Goal: Task Accomplishment & Management: Manage account settings

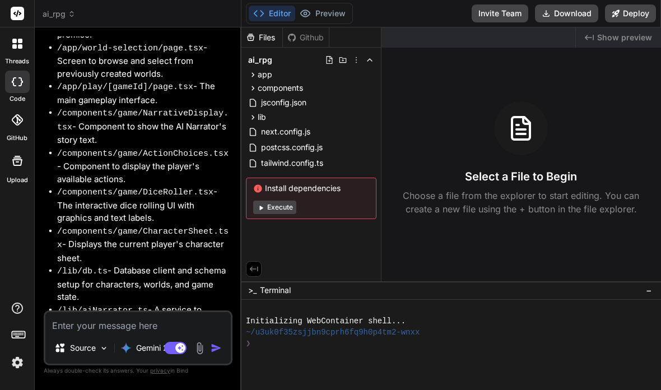
scroll to position [2445, 0]
click at [127, 343] on li "/lib/dndRules.ts - A module to manage D&D 5th Edition rules for checks, combat,…" at bounding box center [143, 362] width 173 height 39
click at [67, 10] on span "ai_rpg" at bounding box center [59, 13] width 33 height 11
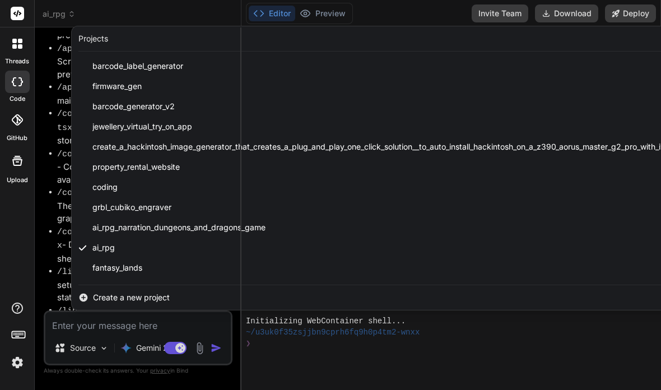
click at [67, 250] on div at bounding box center [330, 195] width 661 height 390
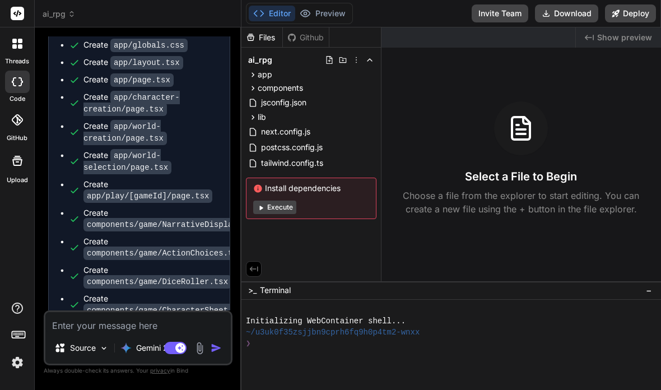
scroll to position [3109, 0]
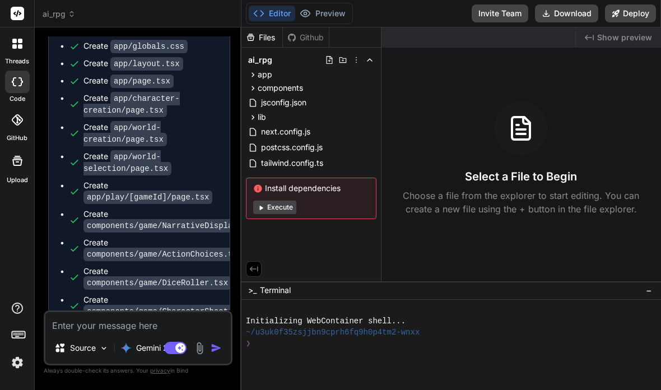
click at [279, 212] on button "Execute" at bounding box center [274, 206] width 43 height 13
type textarea "x"
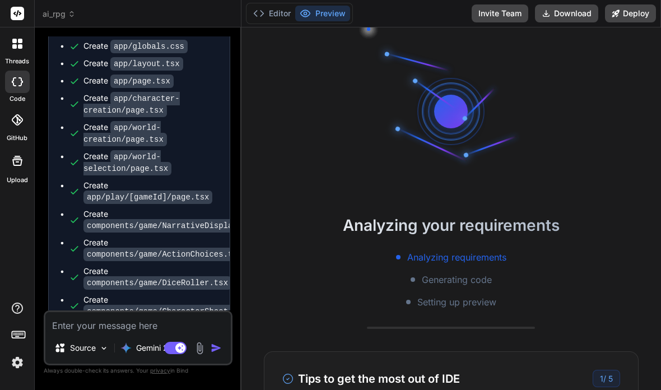
scroll to position [11, 0]
click at [70, 11] on icon at bounding box center [72, 14] width 8 height 8
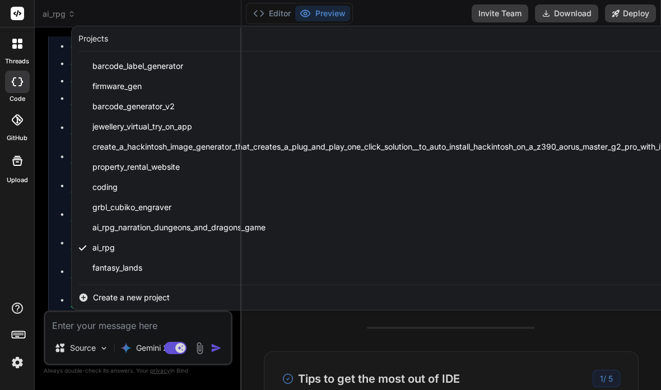
click at [121, 296] on span "Create a new project" at bounding box center [131, 297] width 77 height 11
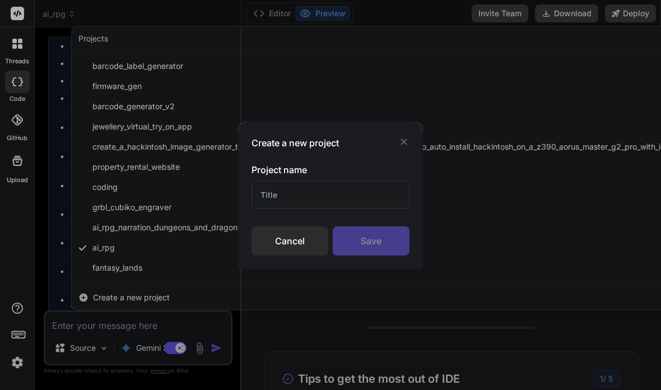
click at [320, 189] on input "text" at bounding box center [330, 194] width 158 height 27
type input "Fantasy ARFR"
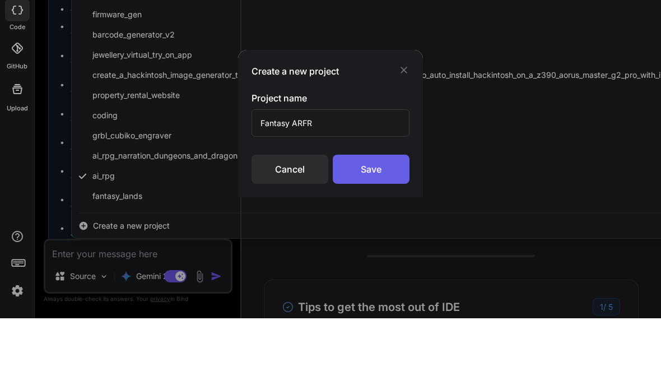
click at [380, 226] on div "Save" at bounding box center [371, 240] width 77 height 29
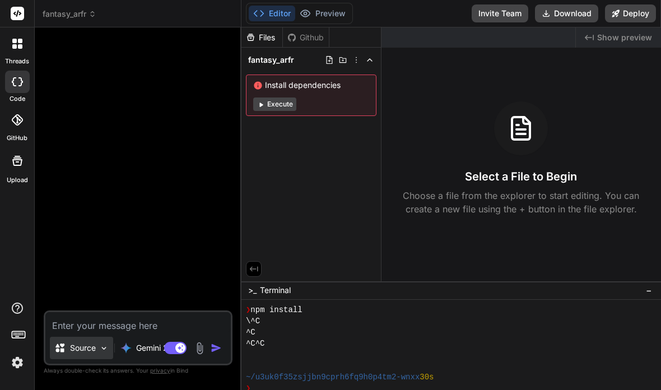
click at [74, 348] on p "Source" at bounding box center [83, 347] width 26 height 11
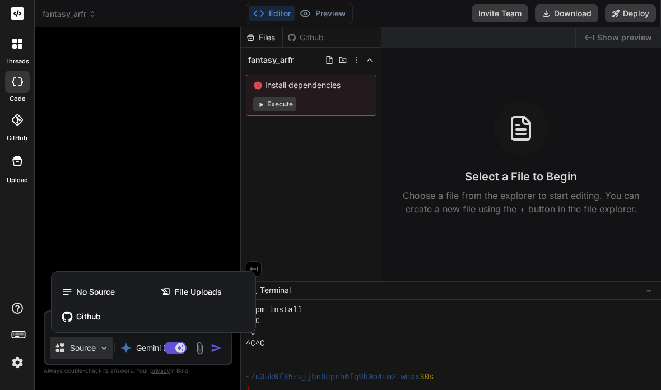
click at [97, 324] on div "Github" at bounding box center [153, 316] width 195 height 22
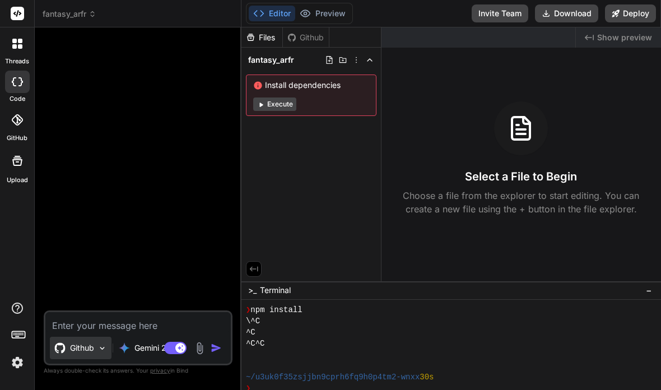
click at [99, 350] on img at bounding box center [102, 348] width 10 height 10
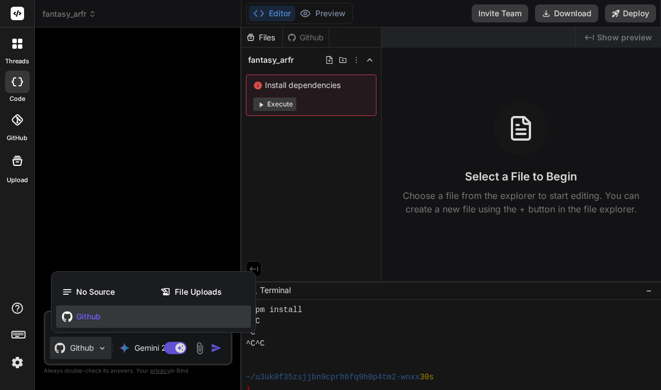
click at [139, 320] on div "Github" at bounding box center [153, 316] width 195 height 22
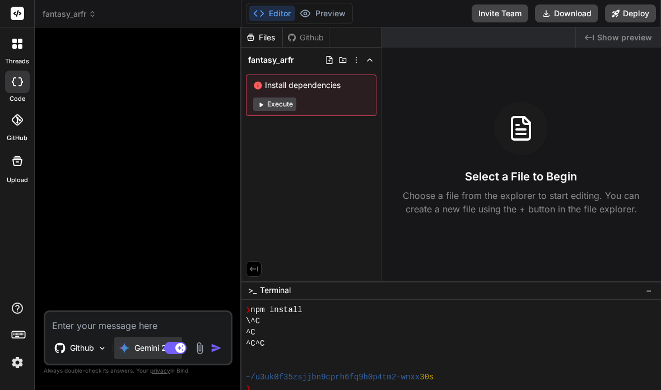
drag, startPoint x: 164, startPoint y: 325, endPoint x: 143, endPoint y: 346, distance: 28.9
click at [164, 325] on textarea at bounding box center [137, 322] width 185 height 20
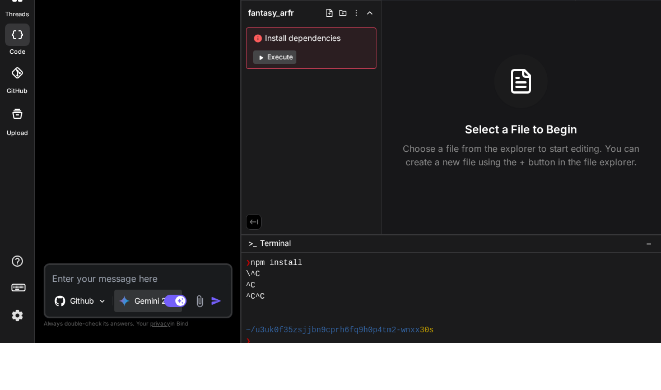
click at [152, 337] on div "Gemini 2.5.." at bounding box center [148, 348] width 68 height 22
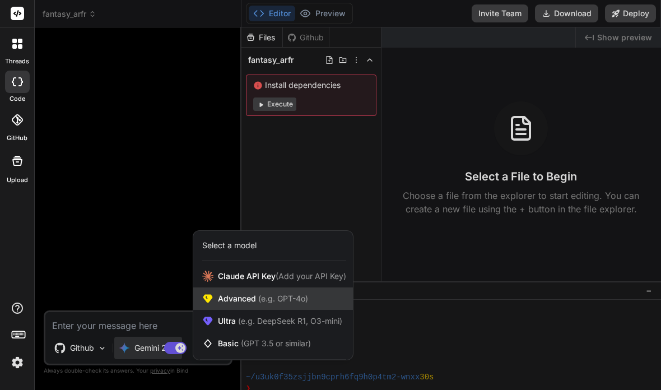
click at [308, 300] on span "(e.g. GPT-4o)" at bounding box center [282, 298] width 52 height 10
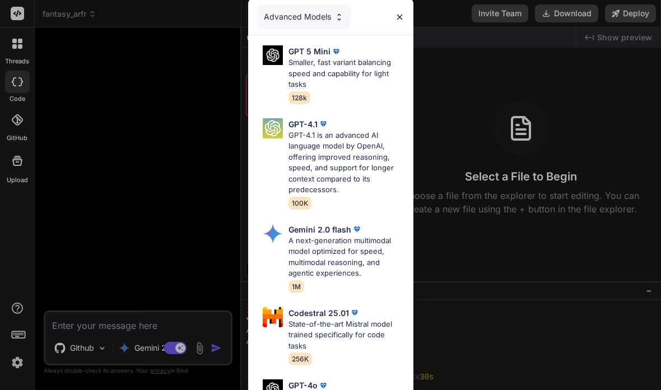
click at [353, 62] on p "Smaller, fast variant balancing speed and capability for light tasks" at bounding box center [346, 73] width 116 height 33
type textarea "x"
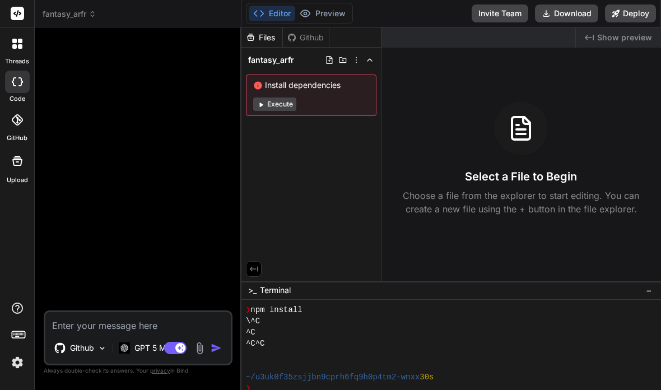
click at [129, 324] on textarea at bounding box center [137, 322] width 185 height 20
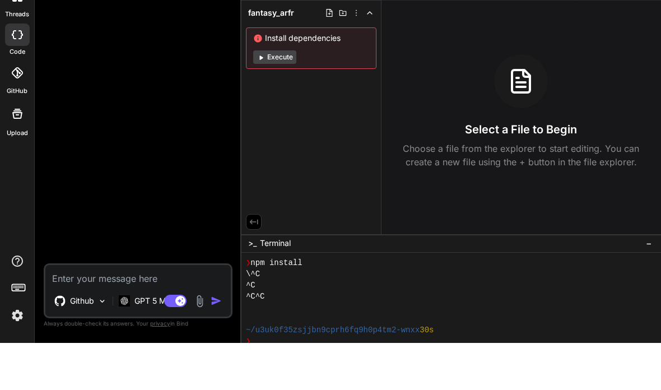
type textarea "R"
type textarea "x"
type textarea "Ru"
type textarea "x"
type textarea "Run"
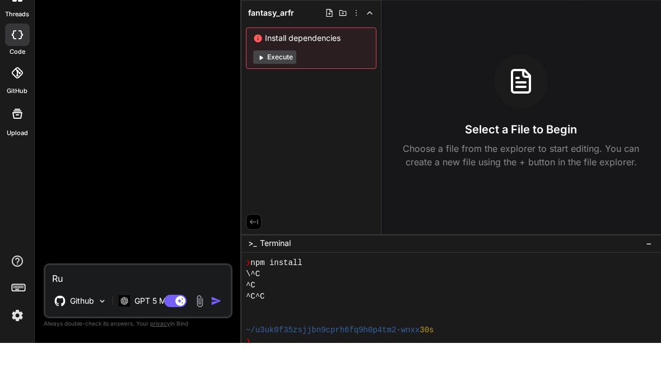
type textarea "x"
type textarea "Run"
type textarea "x"
type textarea "Run o"
type textarea "x"
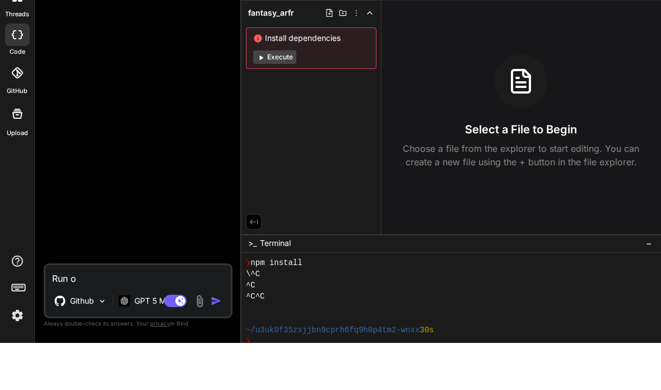
type textarea "Run on"
type textarea "x"
type textarea "Run on"
type textarea "x"
type textarea "Run on"
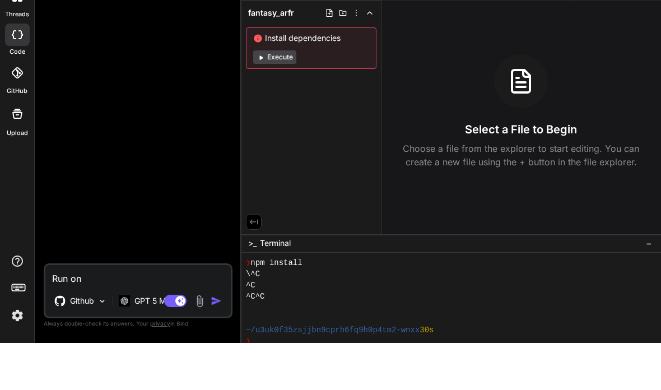
type textarea "x"
type textarea "Run ont"
type textarea "x"
type textarea "Run onth"
type textarea "x"
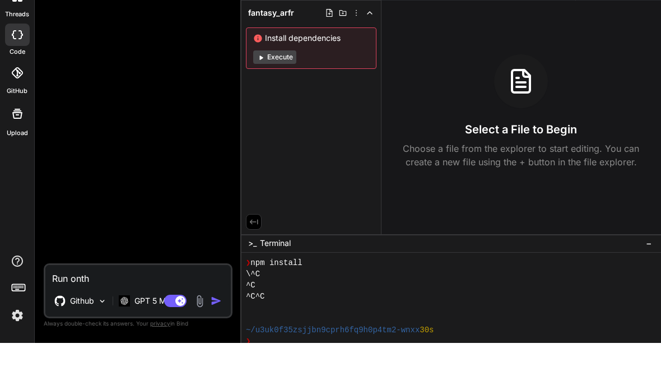
type textarea "Run onthe"
type textarea "x"
type textarea "Run onthe"
type textarea "x"
type textarea "Run onthe"
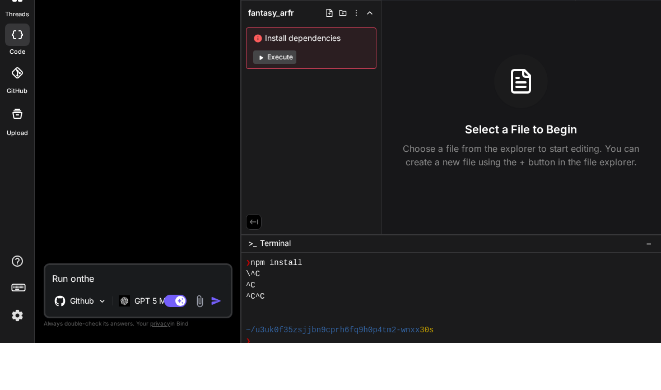
type textarea "x"
type textarea "Run onth"
type textarea "x"
type textarea "Run ont"
type textarea "x"
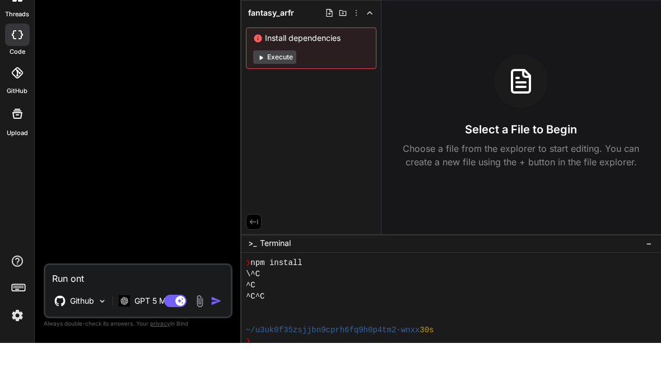
type textarea "Run on"
type textarea "x"
type textarea "Run on"
type textarea "x"
type textarea "Run on t"
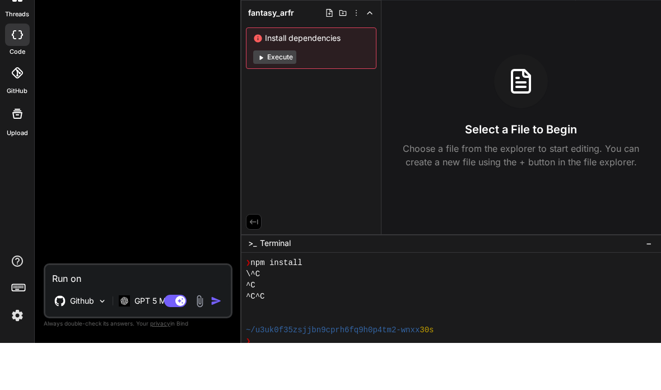
type textarea "x"
type textarea "Run on th"
type textarea "x"
type textarea "Run on the"
type textarea "x"
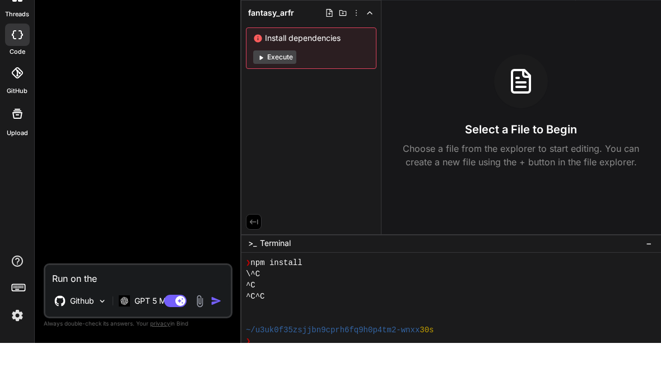
type textarea "Run on the"
type textarea "x"
type textarea "Run on the i"
type textarea "x"
type textarea "Run on the id"
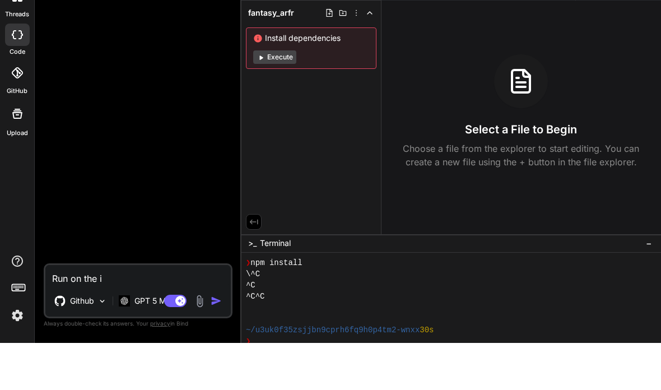
type textarea "x"
type textarea "Run on the ide"
type textarea "x"
type textarea "Run on the idea"
type textarea "x"
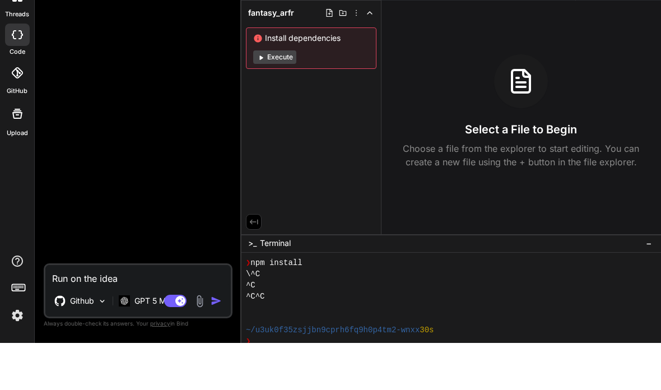
type textarea "Run on the idea"
type textarea "x"
type textarea "Run on the idea F"
type textarea "x"
type textarea "Run on the idea Fa"
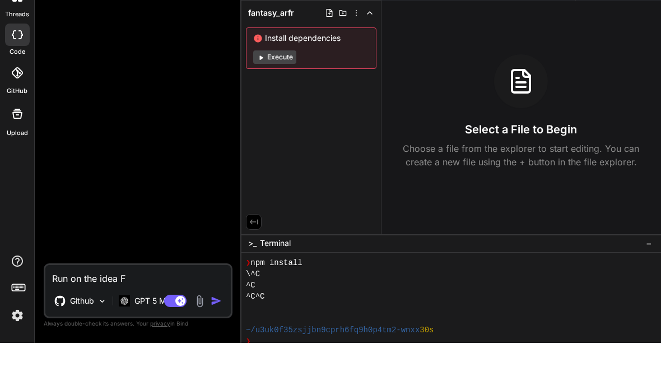
type textarea "x"
type textarea "Run on the idea Fan"
type textarea "x"
type textarea "Run on the idea [PERSON_NAME]"
type textarea "x"
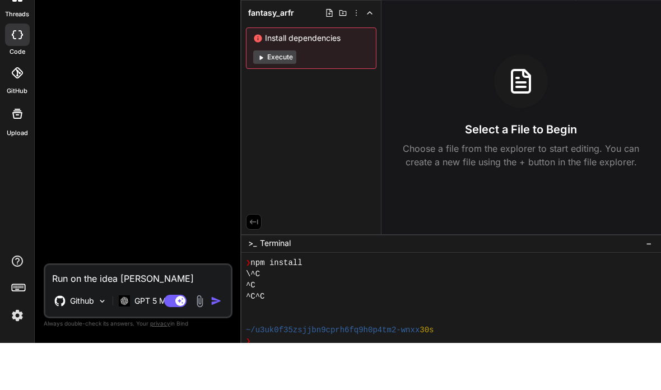
type textarea "Run on the idea Fanta"
type textarea "x"
type textarea "Run on the idea Fantas"
type textarea "x"
type textarea "Run on the idea Fantasy"
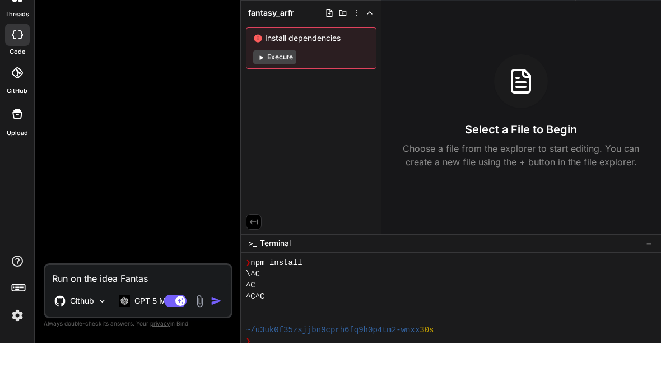
type textarea "x"
type textarea "Run on the idea FantasyA"
type textarea "x"
type textarea "Run on the idea FantasyAI"
type textarea "x"
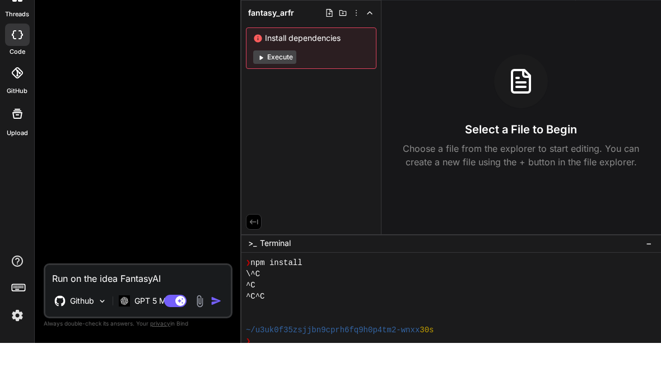
type textarea "Run on the idea FantasyAI"
type textarea "x"
click at [119, 312] on textarea "Run on the idea FantasyAI" at bounding box center [137, 322] width 185 height 20
type textarea "Run on the idea FantasyAI"
type textarea "x"
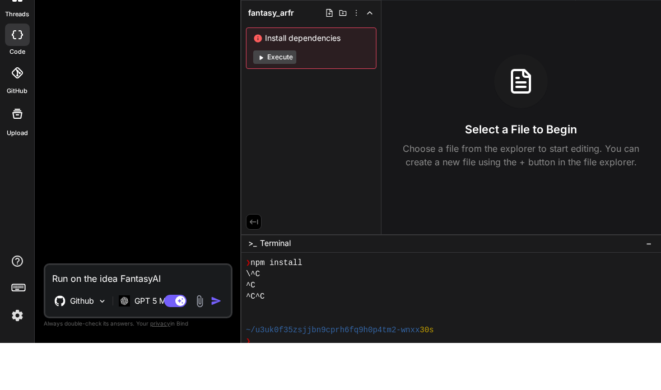
drag, startPoint x: 119, startPoint y: 278, endPoint x: 101, endPoint y: 278, distance: 17.9
click at [102, 312] on textarea "Run on the idea FantasyAI" at bounding box center [137, 322] width 185 height 20
click at [121, 312] on textarea "Run on the idea FantasyAI" at bounding box center [137, 322] width 185 height 20
type textarea "Run on the ide FantasyAI"
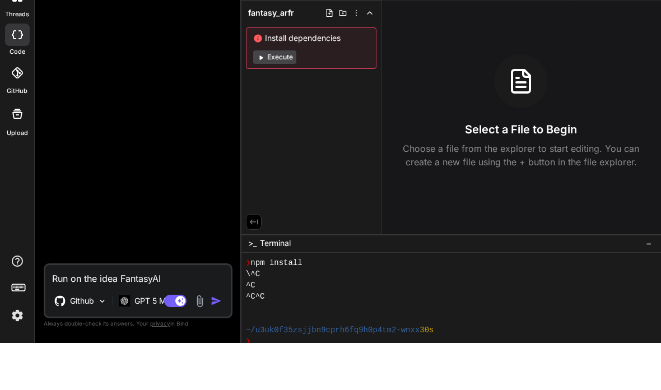
type textarea "x"
type textarea "Run on the id FantasyAI"
type textarea "x"
type textarea "Run on the i FantasyAI"
type textarea "x"
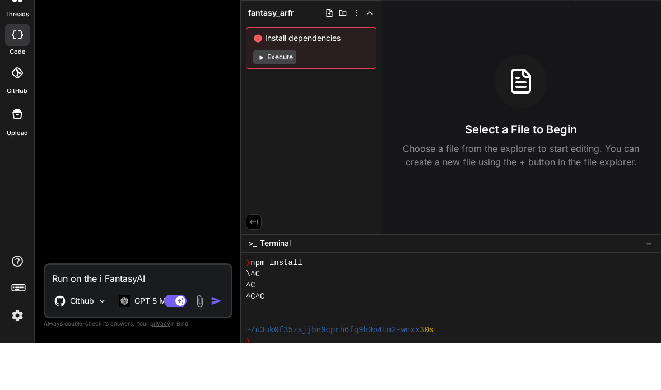
type textarea "Run on the FantasyAI"
type textarea "x"
type textarea "Run on the I FantasyAI"
type textarea "x"
type textarea "Run on the ID FantasyAI"
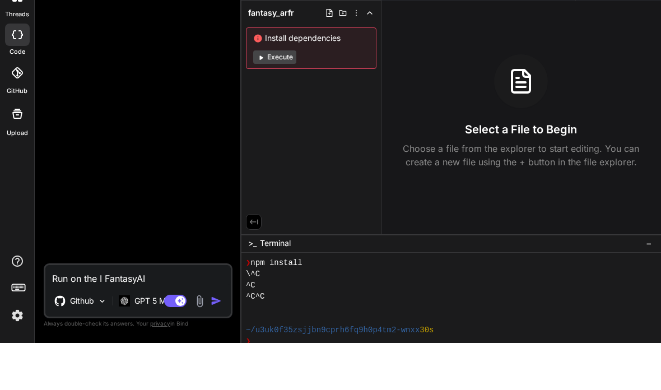
type textarea "x"
type textarea "Run on the IDE FantasyAI"
type textarea "x"
click at [180, 312] on textarea "Run on the IDE FantasyAI" at bounding box center [137, 322] width 185 height 20
type textarea "Run on the IDE FantasyAI"
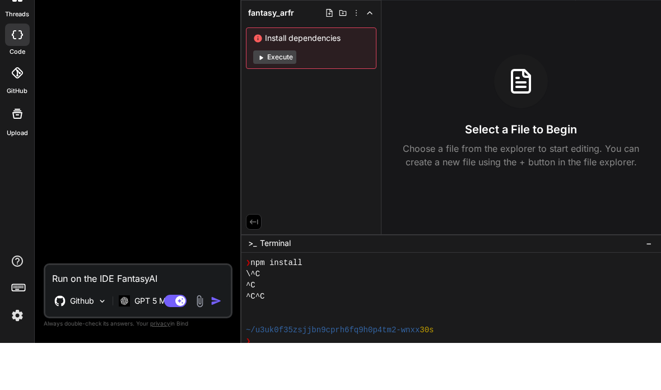
type textarea "x"
type textarea "Run on the IDE FantasyAI r"
type textarea "x"
type textarea "Run on the IDE FantasyAI rr"
type textarea "x"
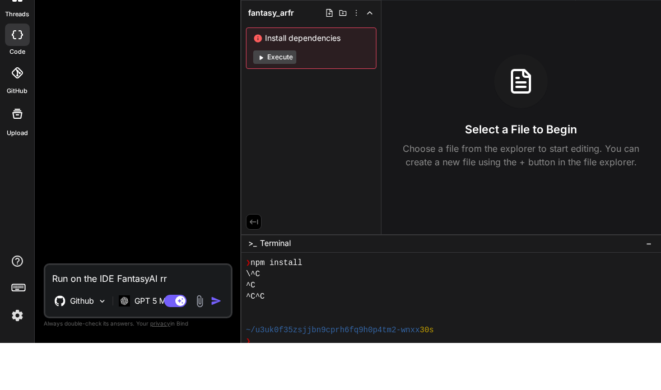
type textarea "Run on the IDE FantasyAI r"
type textarea "x"
type textarea "Run on the IDE FantasyAI"
type textarea "x"
type textarea "Run on the IDE FantasyAI"
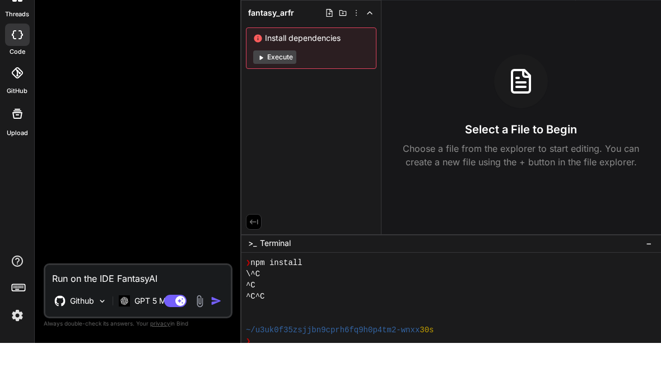
type textarea "x"
type textarea "Run on the IDE FantasyAI"
type textarea "x"
type textarea "Run on the IDE FantasyAI g"
type textarea "x"
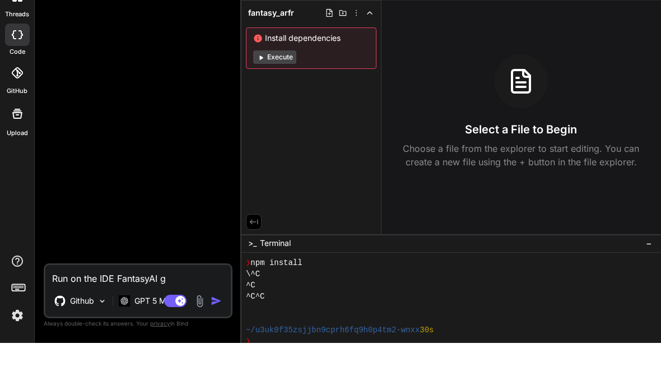
type textarea "Run on the IDE FantasyAI gi"
type textarea "x"
type textarea "Run on the IDE FantasyAI git"
type textarea "x"
type textarea "Run on the IDE FantasyAI git"
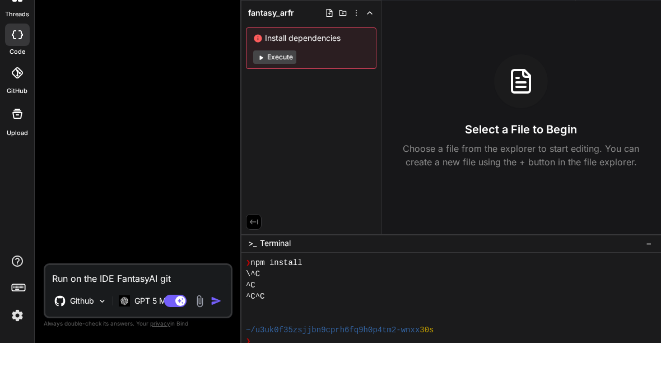
type textarea "x"
type textarea "Run on the IDE FantasyAI git p"
type textarea "x"
type textarea "Run on the IDE FantasyAI git pr"
type textarea "x"
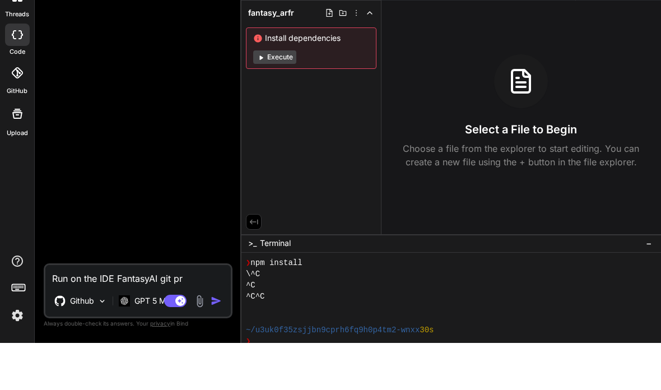
type textarea "Run on the IDE FantasyAI git pro"
type textarea "x"
type textarea "Run on the IDE FantasyAI git proj"
type textarea "x"
type textarea "Run on the IDE FantasyAI git proje"
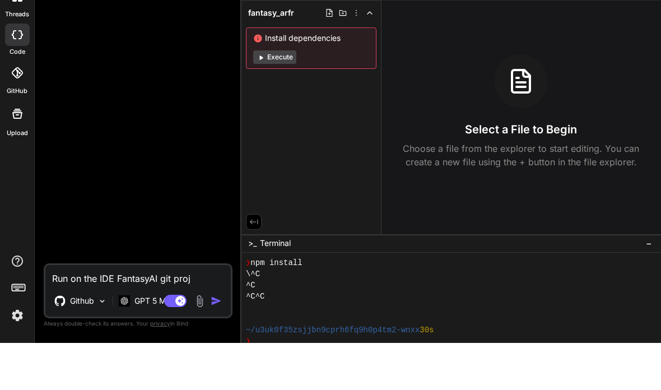
type textarea "x"
type textarea "Run on the IDE FantasyAI git projec"
type textarea "x"
type textarea "Run on the IDE FantasyAI git project"
type textarea "x"
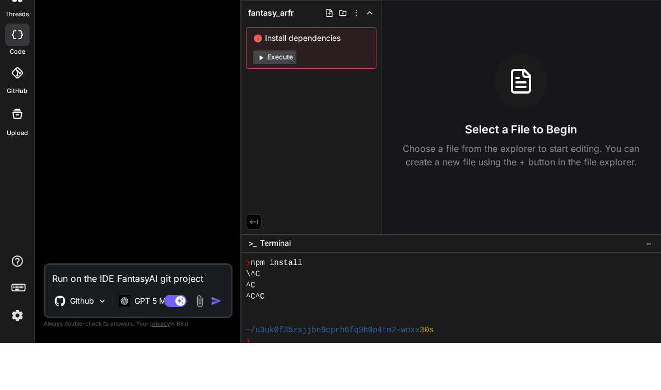
type textarea "Run on the IDE FantasyAI git project"
click at [212, 342] on img "button" at bounding box center [216, 347] width 11 height 11
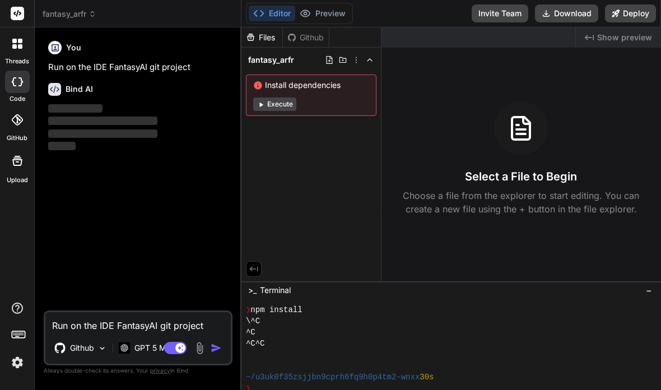
scroll to position [36, 0]
click at [282, 97] on button "Execute" at bounding box center [274, 103] width 43 height 13
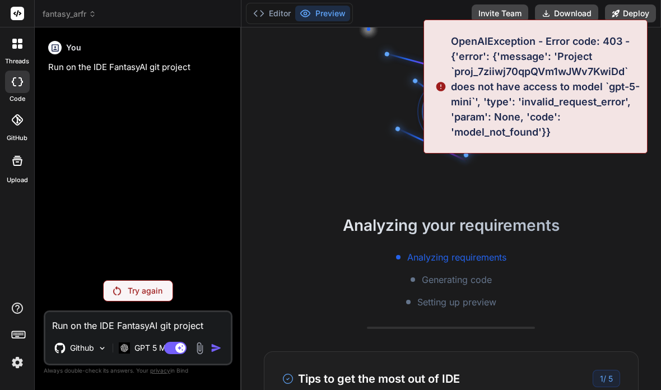
scroll to position [134, 0]
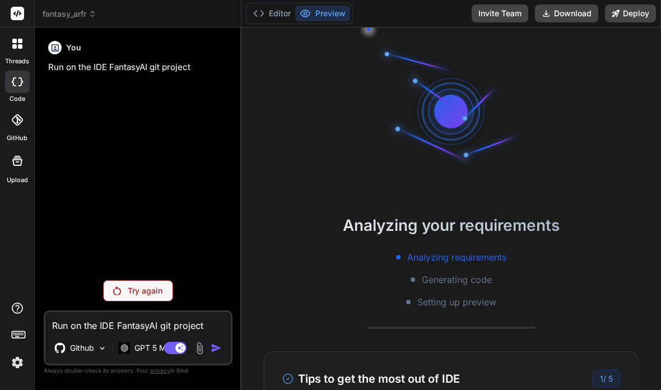
click at [152, 296] on p "Try again" at bounding box center [145, 290] width 35 height 11
click at [152, 353] on p "GPT 5 Mini" at bounding box center [154, 347] width 40 height 11
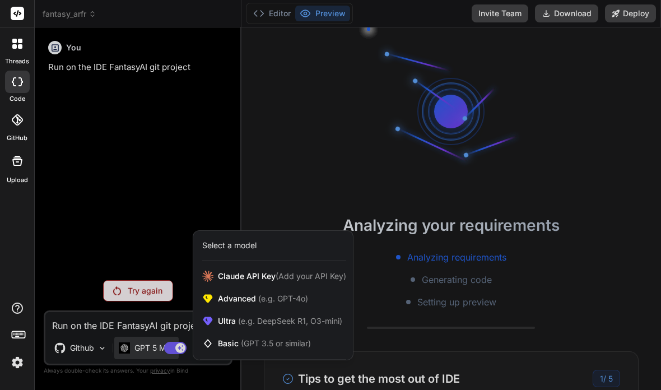
click at [125, 242] on div at bounding box center [330, 195] width 661 height 390
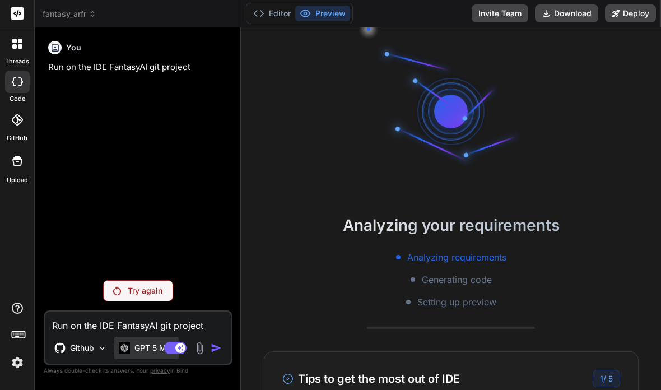
click at [137, 353] on p "GPT 5 Mini" at bounding box center [154, 347] width 40 height 11
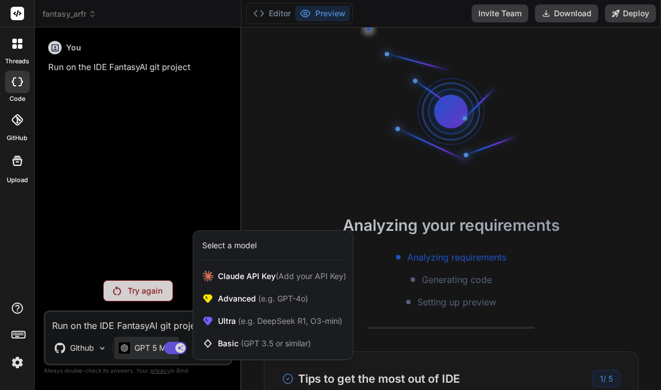
click at [21, 114] on icon at bounding box center [17, 119] width 11 height 11
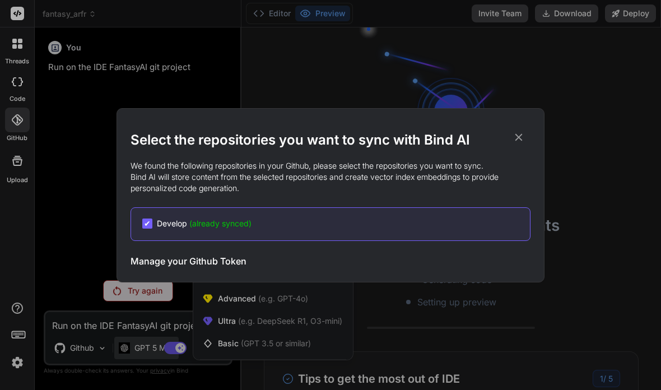
scroll to position [45, 0]
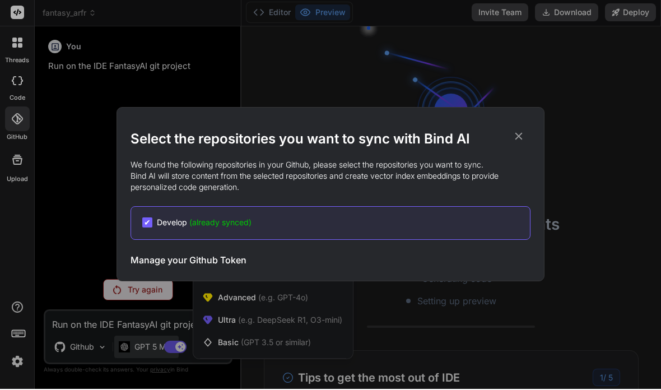
click at [235, 230] on div "✔ Develop (already synced)" at bounding box center [330, 224] width 400 height 34
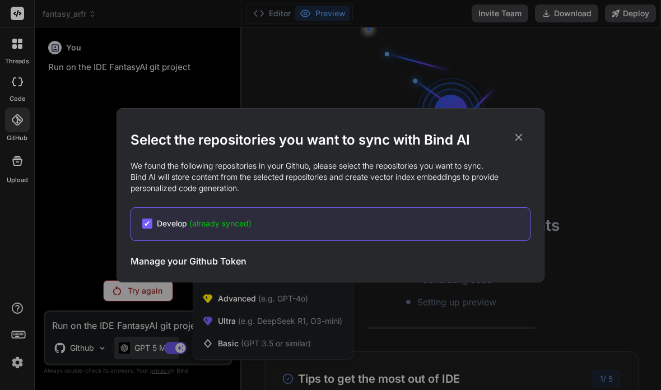
click at [150, 226] on span "✔" at bounding box center [147, 223] width 7 height 11
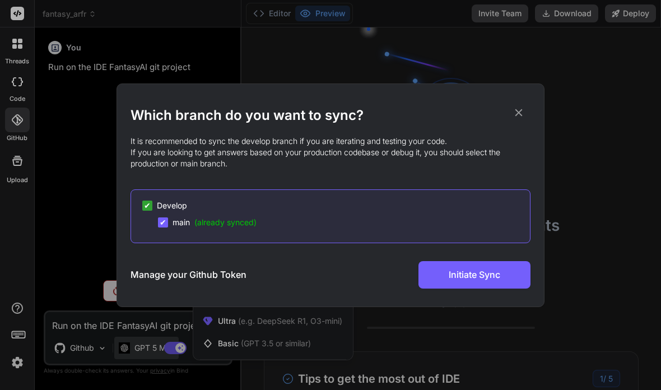
click at [166, 230] on div "✔ Develop ✔ main (already synced)" at bounding box center [330, 216] width 400 height 54
click at [217, 275] on h3 "Manage your Github Token" at bounding box center [188, 274] width 116 height 13
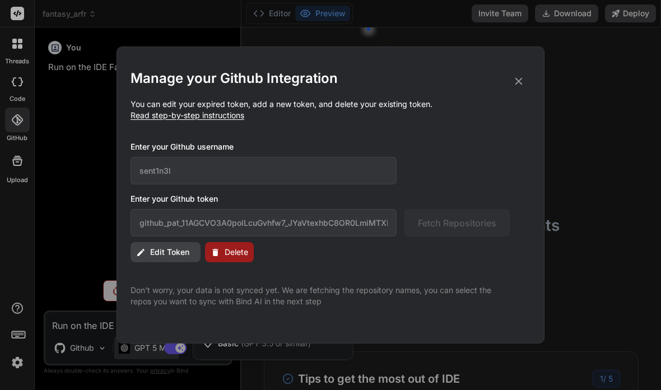
click at [185, 253] on span "Edit Token" at bounding box center [169, 251] width 39 height 11
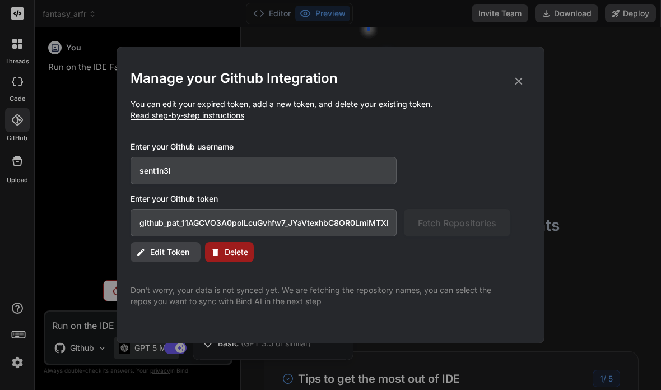
click at [375, 225] on input "github_pat_11AGCVO3A0polLcuGvhfw7_JYaVtexhbC8OR0LmiMTXH9zGS503qYuTyBJ7cS9gr29AN…" at bounding box center [263, 222] width 266 height 27
click at [375, 222] on input "github_pat_11AGCVO3A0polLcuGvhfw7_JYaVtexhbC8OR0LmiMTXH9zGS503qYuTyBJ7cS9gr29AN…" at bounding box center [263, 222] width 266 height 27
click at [378, 222] on input "github_pat_11AGCVO3A0polLcuGvhfw7_JYaVtexhbC8OR0LmiMTXH9zGS503qYuTyBJ7cS9gr29AN…" at bounding box center [263, 222] width 266 height 27
click at [180, 255] on span "Edit Token" at bounding box center [169, 251] width 39 height 11
click at [162, 249] on span "Edit Token" at bounding box center [169, 251] width 39 height 11
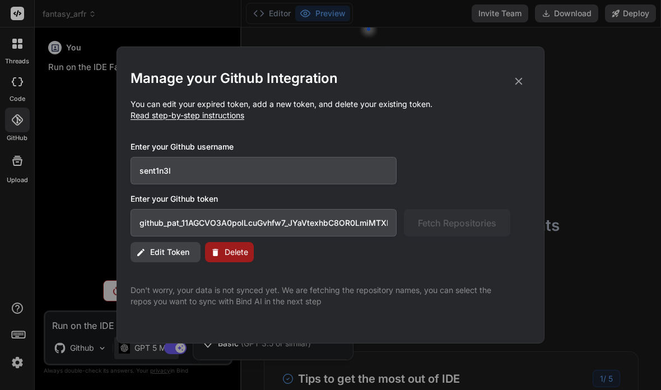
drag, startPoint x: 7, startPoint y: 233, endPoint x: 35, endPoint y: 234, distance: 27.5
click at [23, 234] on div "Manage your Github Integration You can edit your expired token, add a new token…" at bounding box center [330, 195] width 661 height 390
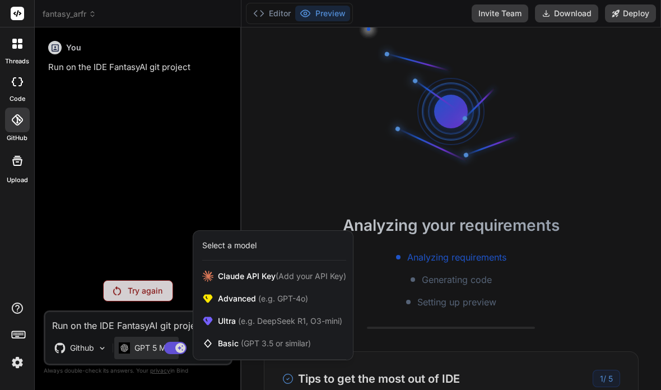
click at [137, 291] on div at bounding box center [330, 195] width 661 height 390
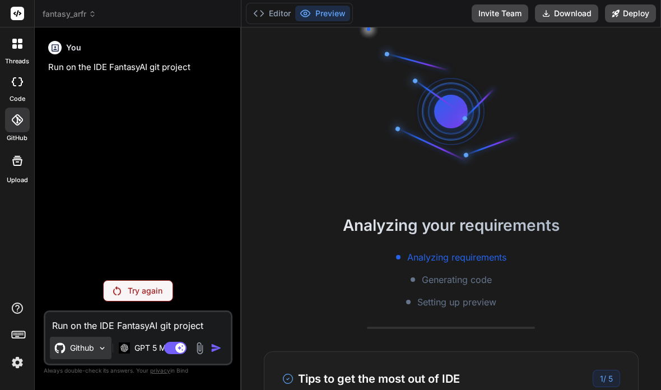
click at [76, 355] on div "Github" at bounding box center [81, 348] width 62 height 22
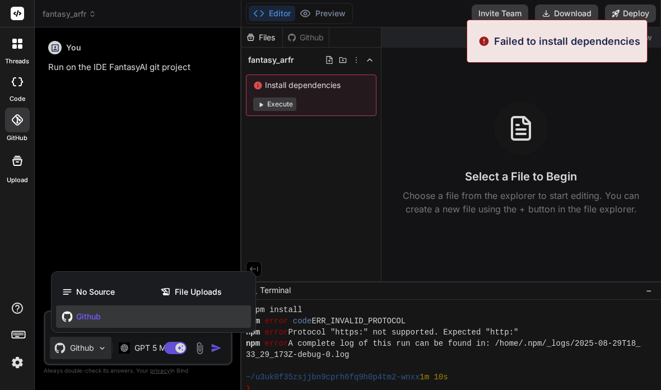
scroll to position [202, 0]
click at [174, 323] on div "Github" at bounding box center [153, 316] width 195 height 22
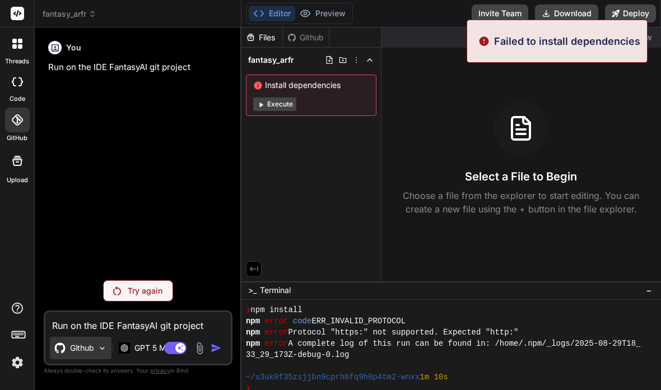
click at [82, 347] on p "Github" at bounding box center [82, 347] width 24 height 11
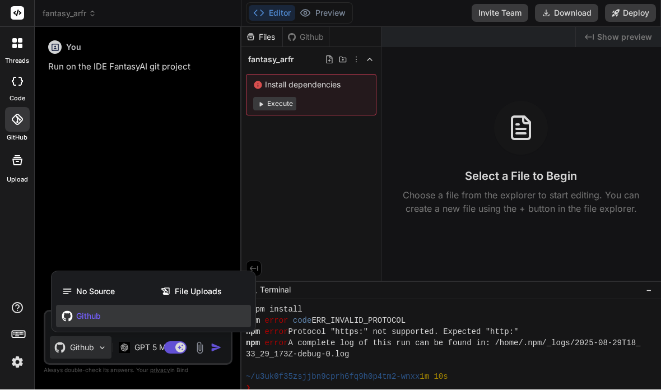
click at [362, 315] on div at bounding box center [330, 195] width 661 height 390
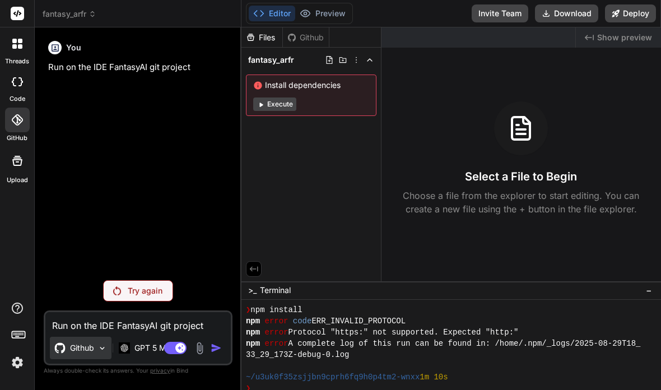
click at [69, 342] on div "Github" at bounding box center [74, 347] width 40 height 11
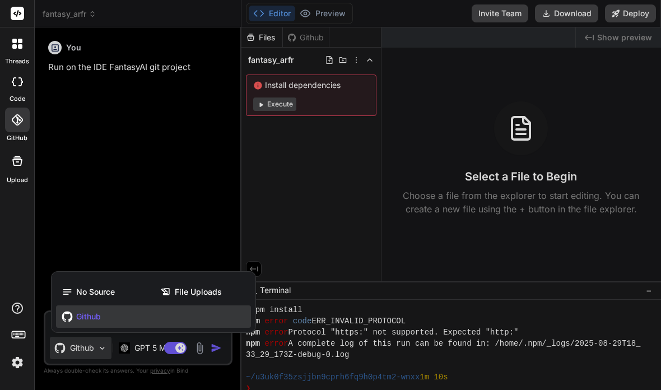
click at [213, 315] on div "Github" at bounding box center [153, 316] width 195 height 22
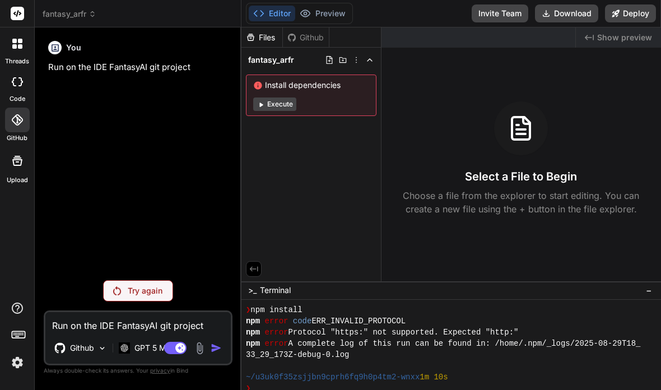
scroll to position [0, 0]
click at [4, 126] on div "GitHub" at bounding box center [17, 123] width 34 height 40
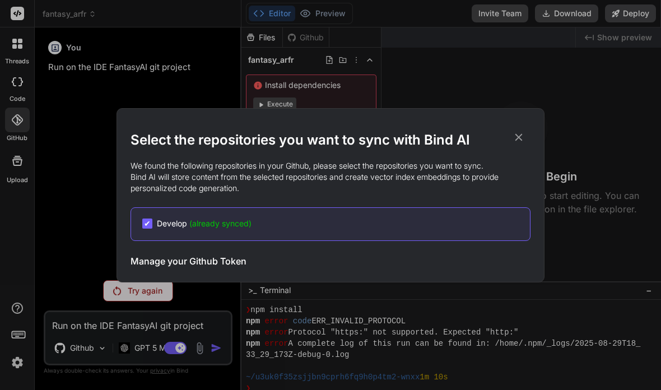
scroll to position [45, 0]
drag, startPoint x: 216, startPoint y: 260, endPoint x: 318, endPoint y: 287, distance: 106.1
click at [321, 300] on div "Select the repositories you want to sync with Bind AI We found the following re…" at bounding box center [330, 195] width 661 height 390
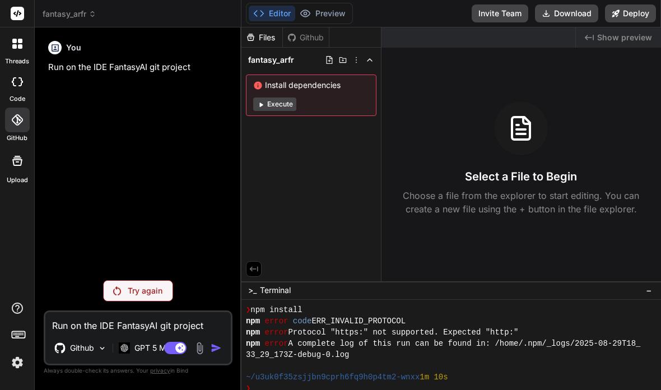
click at [20, 114] on icon at bounding box center [17, 119] width 11 height 11
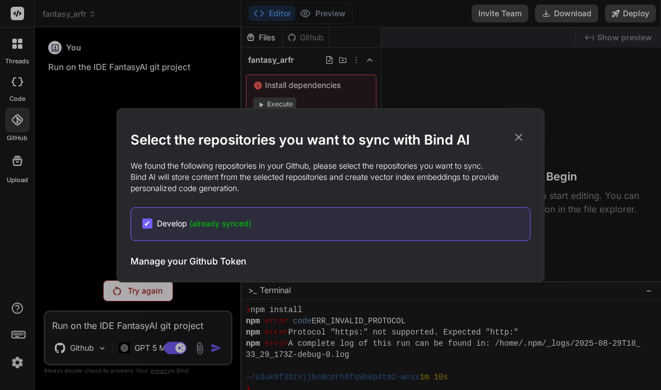
click at [208, 224] on span "(already synced)" at bounding box center [220, 223] width 62 height 10
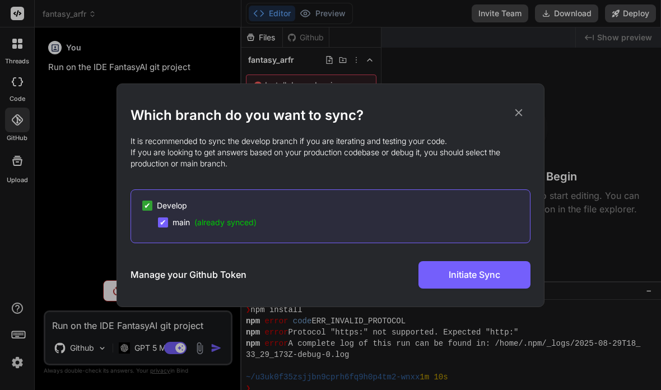
drag, startPoint x: 139, startPoint y: 207, endPoint x: 147, endPoint y: 207, distance: 7.8
click at [140, 207] on div "✔ Develop ✔ main (already synced)" at bounding box center [330, 216] width 400 height 54
click at [149, 207] on span "✔" at bounding box center [147, 205] width 7 height 11
click at [161, 218] on span "✔" at bounding box center [163, 222] width 7 height 11
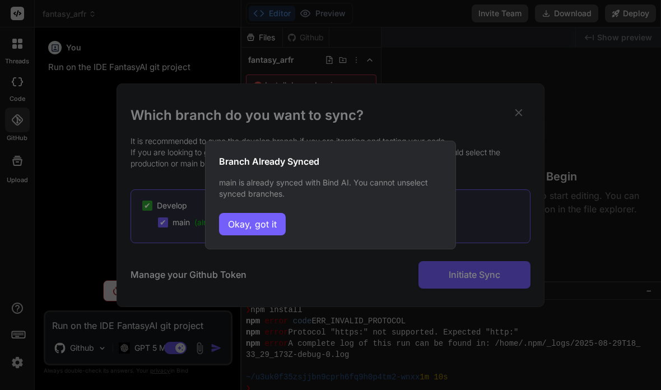
click at [261, 233] on button "Okay, got it" at bounding box center [252, 224] width 67 height 22
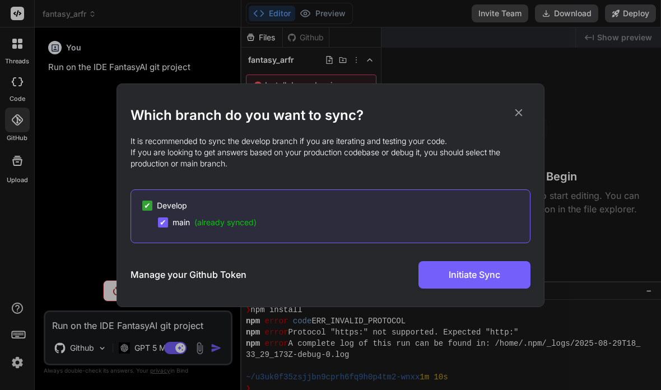
click at [155, 207] on div "✔ Develop" at bounding box center [164, 205] width 45 height 11
click at [269, 267] on div "Manage your Github Token Initiate Sync" at bounding box center [330, 274] width 400 height 27
click at [526, 110] on h2 "Which branch do you want to sync?" at bounding box center [330, 115] width 400 height 18
click at [515, 114] on div "Which branch do you want to sync? It is recommended to sync the develop branch …" at bounding box center [330, 197] width 400 height 182
click at [521, 112] on icon at bounding box center [518, 112] width 12 height 12
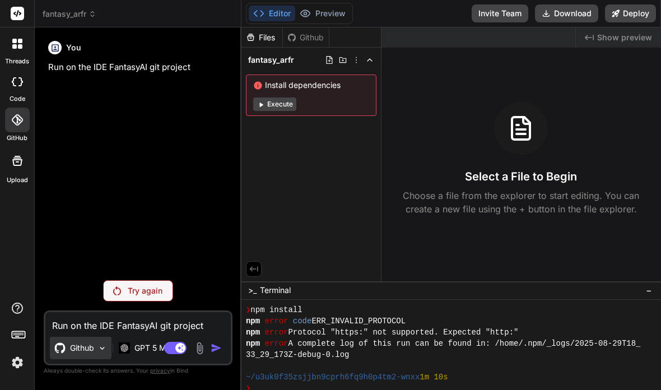
click at [96, 349] on div "Github" at bounding box center [81, 348] width 62 height 22
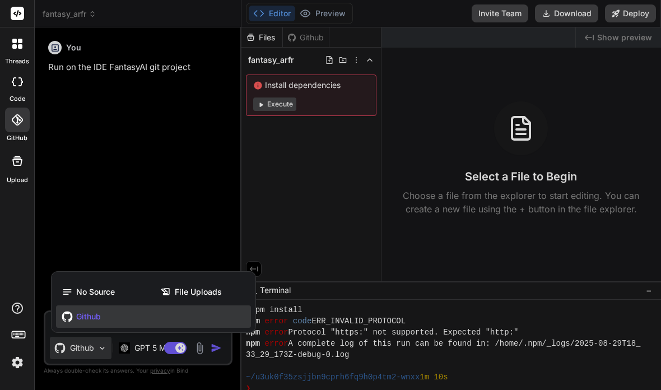
click at [101, 323] on div "Github" at bounding box center [153, 316] width 195 height 22
type textarea "x"
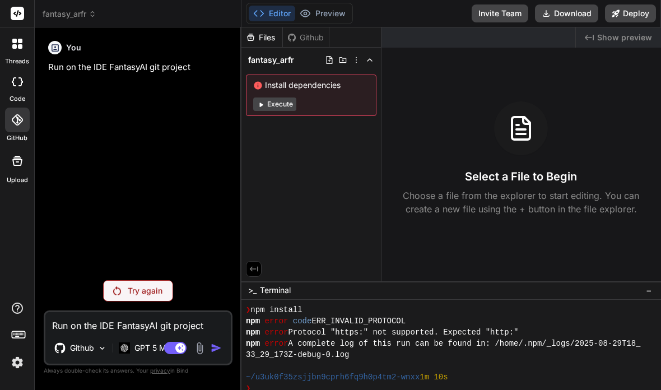
click at [17, 367] on img at bounding box center [17, 362] width 19 height 19
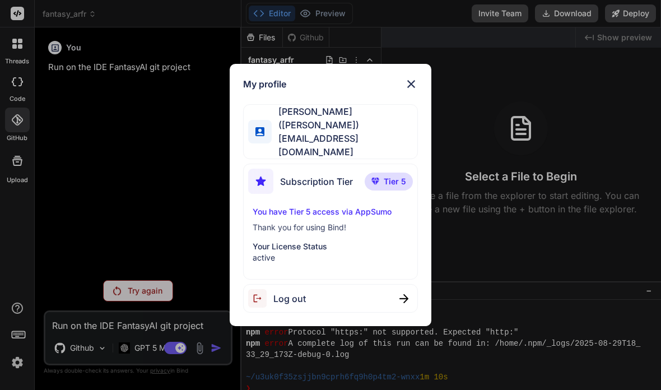
click at [92, 116] on div "My profile [PERSON_NAME] ([PERSON_NAME]) [EMAIL_ADDRESS][DOMAIN_NAME] Subscript…" at bounding box center [330, 195] width 661 height 390
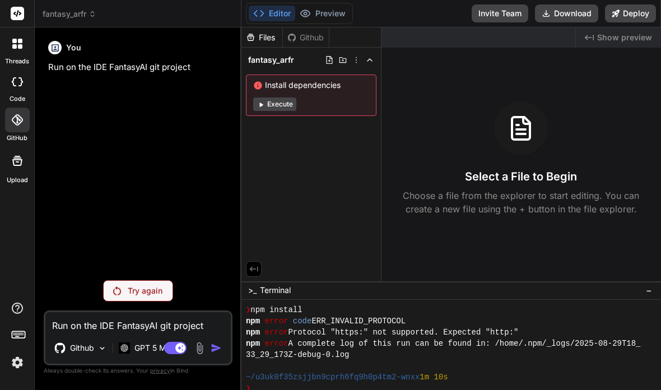
click at [20, 108] on div at bounding box center [17, 120] width 25 height 25
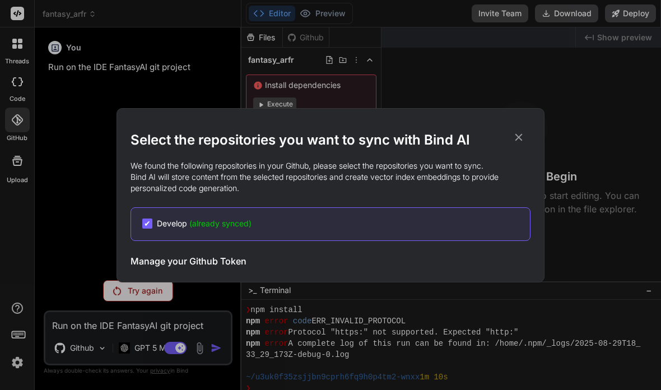
click at [151, 227] on span "✔" at bounding box center [147, 223] width 7 height 11
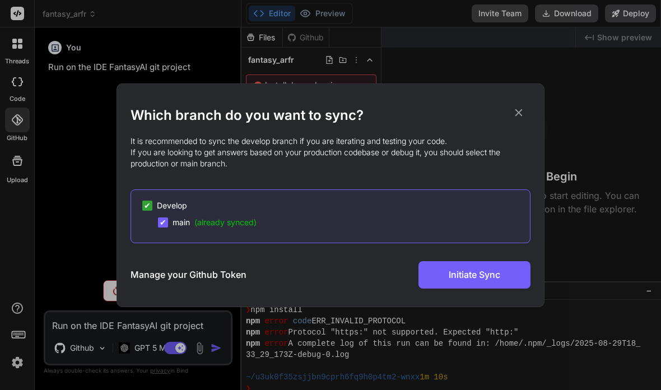
click at [165, 224] on span "✔" at bounding box center [163, 222] width 7 height 11
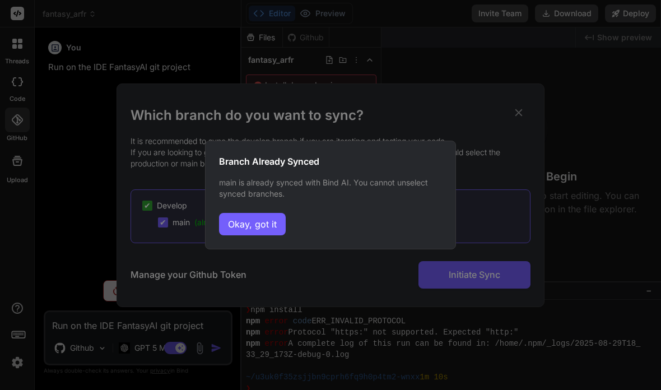
drag, startPoint x: 253, startPoint y: 223, endPoint x: 245, endPoint y: 221, distance: 8.2
click at [251, 223] on button "Okay, got it" at bounding box center [252, 224] width 67 height 22
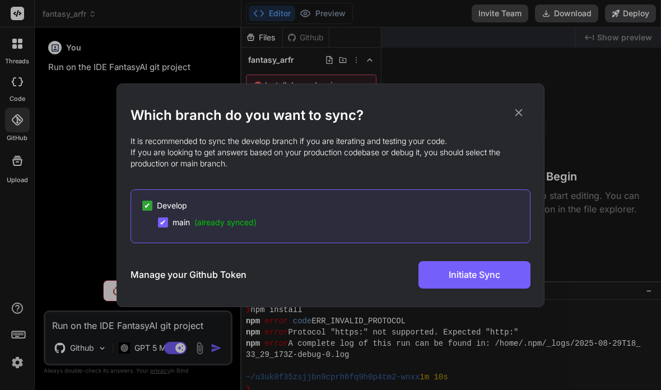
click at [150, 210] on span "✔" at bounding box center [147, 205] width 7 height 11
drag, startPoint x: 158, startPoint y: 222, endPoint x: 168, endPoint y: 224, distance: 10.2
click at [170, 224] on div "✔ main (already synced)" at bounding box center [207, 222] width 99 height 11
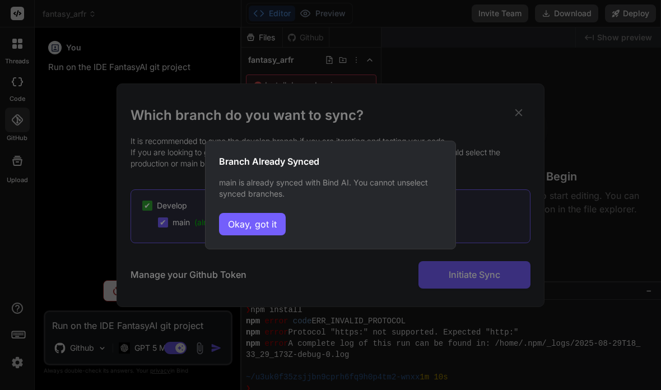
click at [256, 238] on div "Branch Already Synced main is already synced with Bind AI. You cannot unselect …" at bounding box center [330, 195] width 251 height 109
click at [272, 228] on button "Okay, got it" at bounding box center [252, 224] width 67 height 22
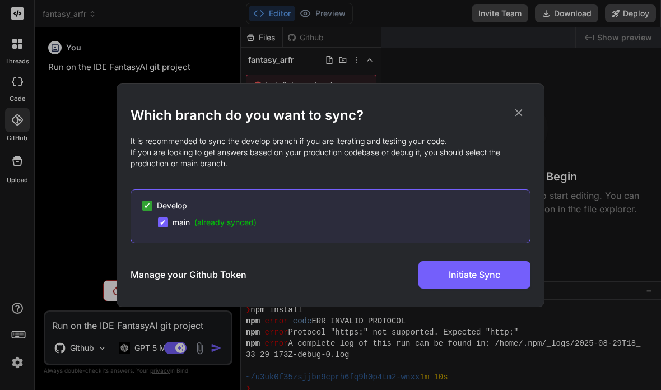
click at [174, 278] on h3 "Manage your Github Token" at bounding box center [188, 274] width 116 height 13
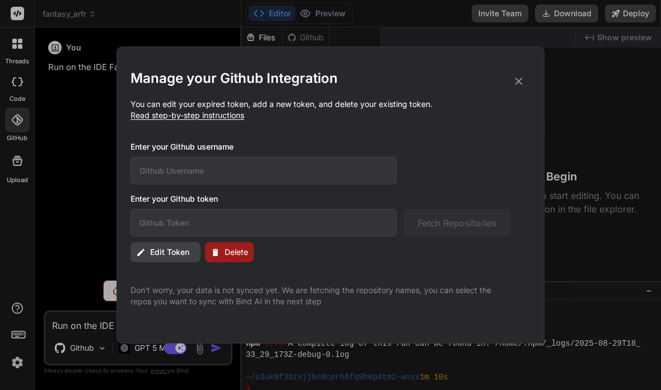
type input "sent1n3l"
type input "github_pat_11AGCVO3A0polLcuGvhfw7_JYaVtexhbC8OR0LmiMTXH9zGS503qYuTyBJ7cS9gr29AN…"
drag, startPoint x: 176, startPoint y: 277, endPoint x: 190, endPoint y: 277, distance: 14.6
click at [198, 277] on div "Manage your Github Integration You can edit your expired token, add a new token…" at bounding box center [330, 187] width 400 height 237
click at [291, 237] on div "Manage your Github Integration You can edit your expired token, add a new token…" at bounding box center [330, 187] width 400 height 237
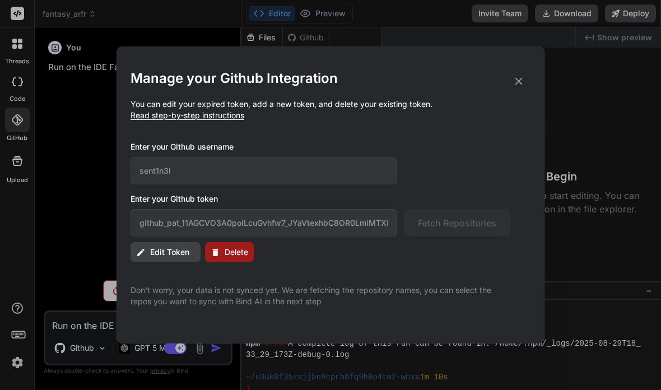
click at [170, 253] on span "Edit Token" at bounding box center [169, 251] width 39 height 11
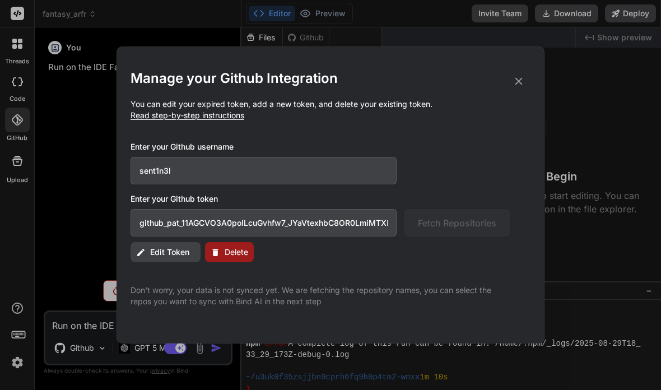
click at [206, 222] on input "github_pat_11AGCVO3A0polLcuGvhfw7_JYaVtexhbC8OR0LmiMTXH9zGS503qYuTyBJ7cS9gr29AN…" at bounding box center [263, 222] width 266 height 27
click at [236, 256] on span "Delete" at bounding box center [237, 251] width 24 height 11
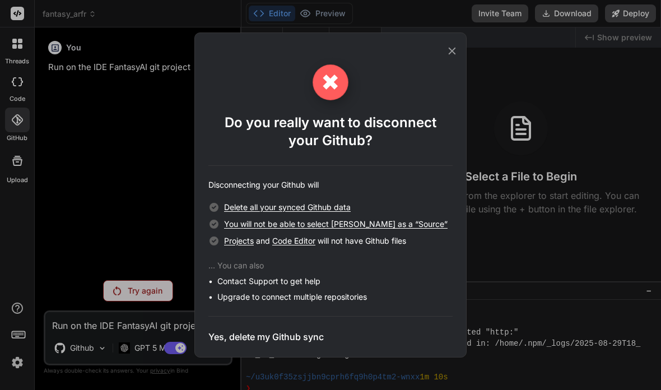
click at [265, 337] on h3 "Yes, delete my Github sync" at bounding box center [265, 336] width 115 height 13
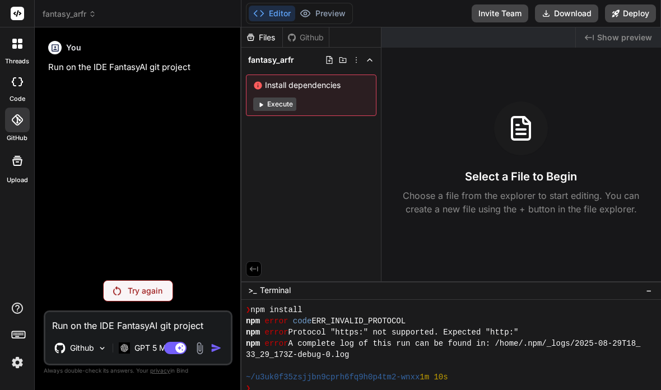
click at [17, 108] on div at bounding box center [17, 120] width 25 height 25
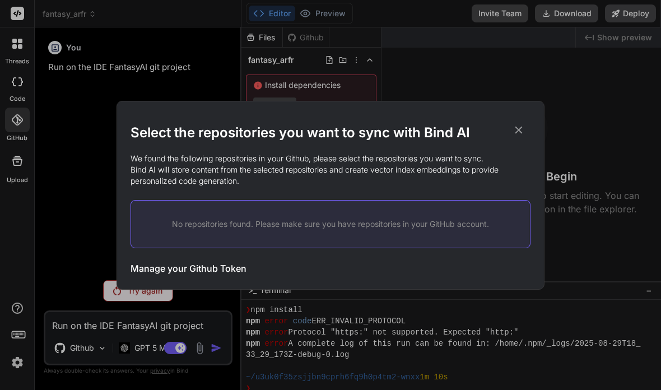
click at [19, 82] on div "Select the repositories you want to sync with Bind AI We found the following re…" at bounding box center [330, 195] width 661 height 390
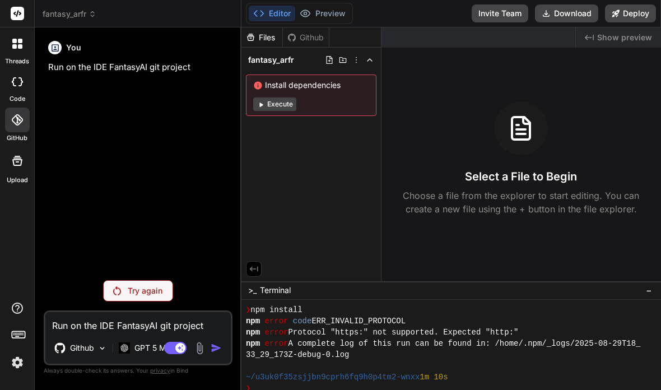
click at [20, 108] on div at bounding box center [17, 120] width 25 height 25
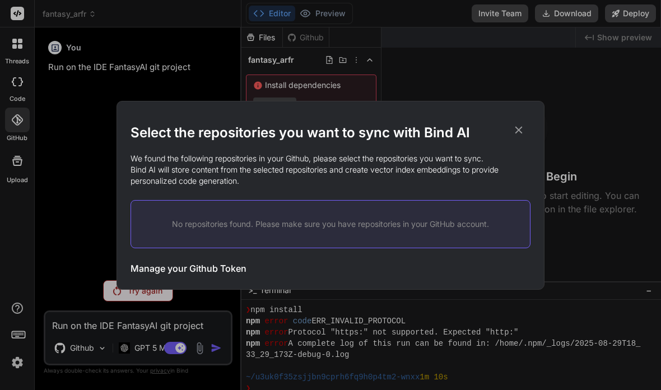
click at [230, 268] on h3 "Manage your Github Token" at bounding box center [188, 268] width 116 height 13
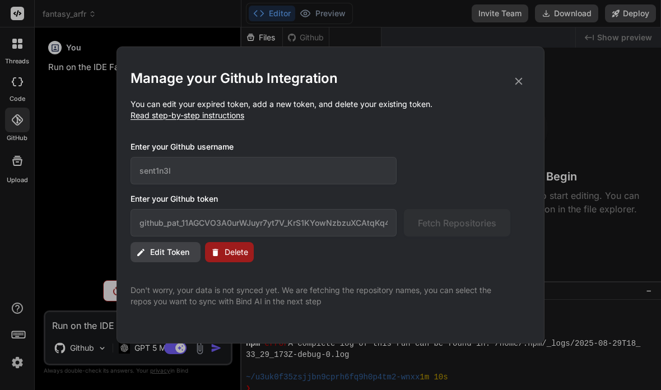
click at [170, 251] on span "Edit Token" at bounding box center [169, 251] width 39 height 11
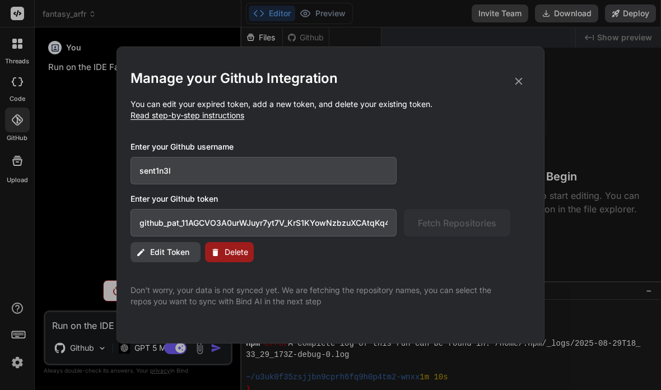
click at [240, 223] on input "github_pat_11AGCVO3A0urWJuyr7yt7V_KrS1KYowNzbzuXCAtqKq483gjWGRGbrqqAHgOAJnU65RW…" at bounding box center [263, 222] width 266 height 27
click at [241, 222] on input "github_pat_11AGCVO3A0urWJuyr7yt7V_KrS1KYowNzbzuXCAtqKq483gjWGRGbrqqAHgOAJnU65RW…" at bounding box center [263, 222] width 266 height 27
click at [375, 222] on input "github_pat_11AGCVO3A0urWJuyr7yt7V_KrS1KYowNzbzuXCAtqKq483gjWGRGbrqqAHgOAJnU65RW…" at bounding box center [263, 222] width 266 height 27
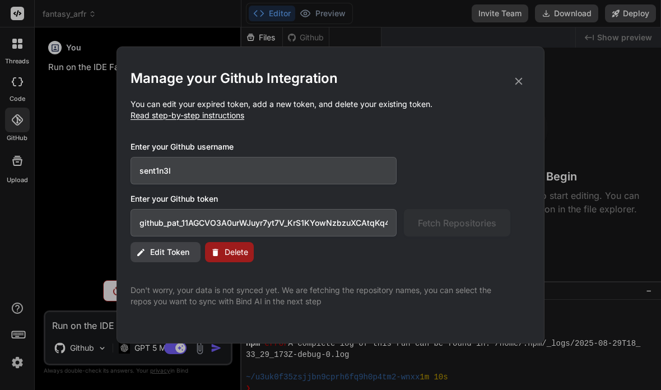
click at [376, 222] on input "github_pat_11AGCVO3A0urWJuyr7yt7V_KrS1KYowNzbzuXCAtqKq483gjWGRGbrqqAHgOAJnU65RW…" at bounding box center [263, 222] width 266 height 27
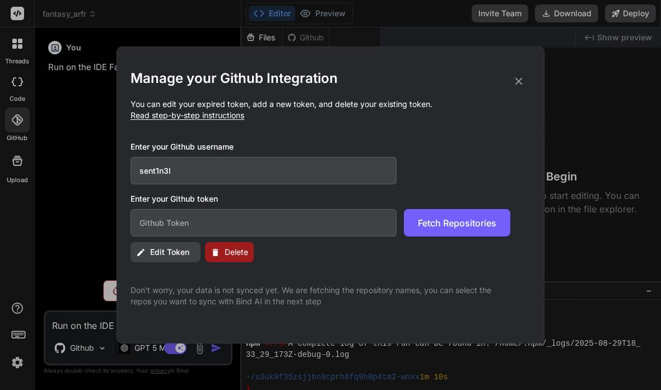
paste input "github_pat_11AGCVO3A0polLcuGvhfw7_JYaVtexhbC8OR0LmiMTXH9zGS503qYuTyBJ7cS9gr29AN…"
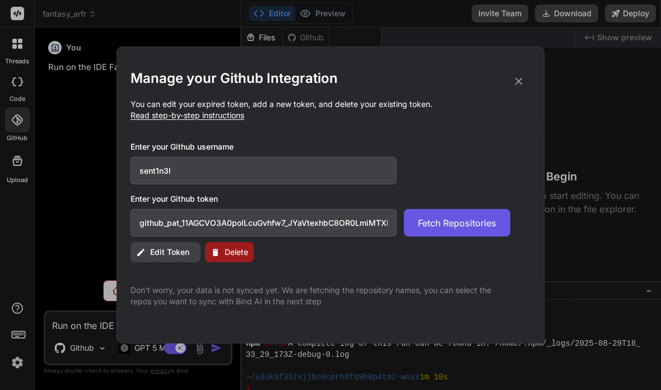
type input "github_pat_11AGCVO3A0polLcuGvhfw7_JYaVtexhbC8OR0LmiMTXH9zGS503qYuTyBJ7cS9gr29AN…"
click at [477, 227] on span "Fetch Repositories" at bounding box center [457, 222] width 78 height 13
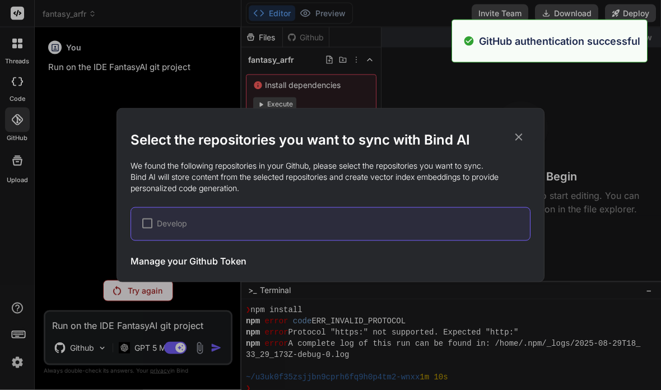
scroll to position [0, 0]
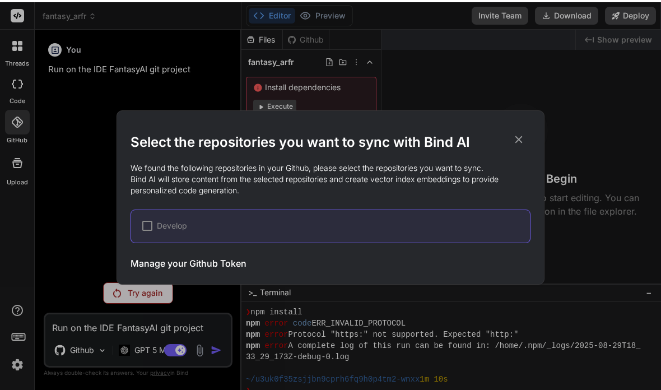
click at [277, 221] on div "Develop" at bounding box center [336, 223] width 388 height 11
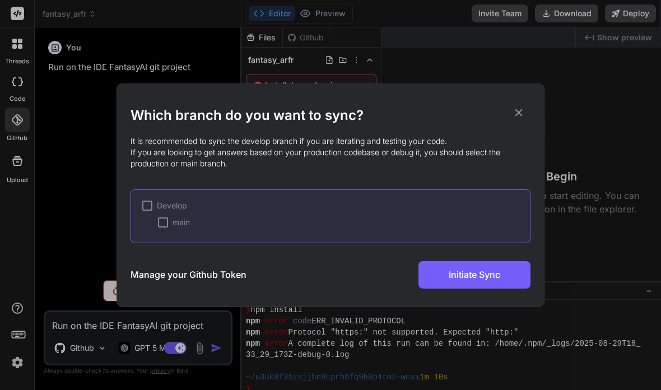
click at [153, 209] on div "Develop" at bounding box center [164, 205] width 45 height 11
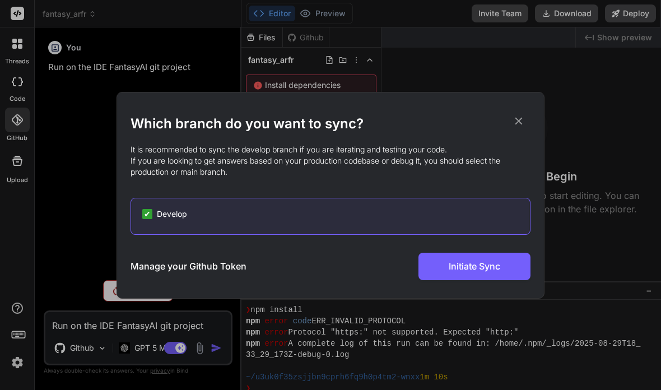
click at [186, 268] on h3 "Manage your Github Token" at bounding box center [188, 265] width 116 height 13
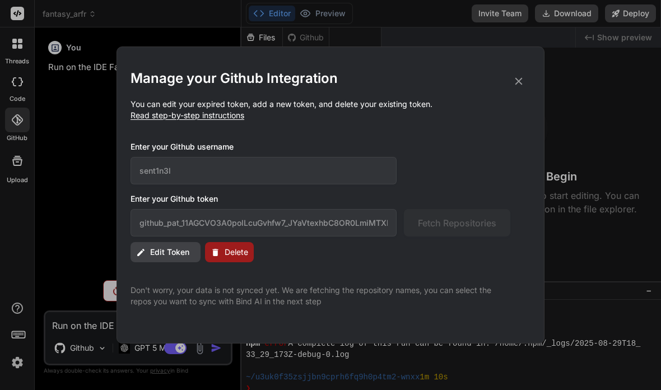
click at [246, 248] on span "Delete" at bounding box center [237, 251] width 24 height 11
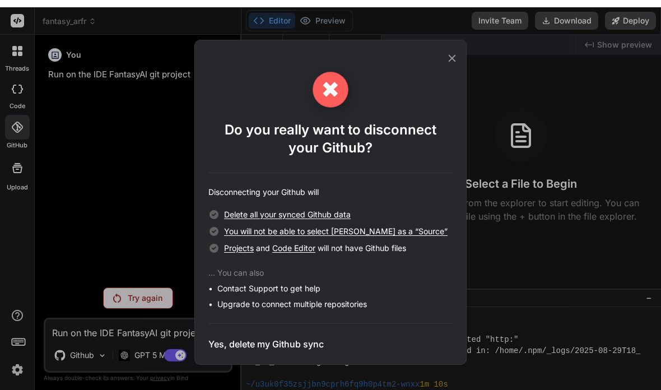
click at [292, 338] on h3 "Yes, delete my Github sync" at bounding box center [265, 336] width 115 height 13
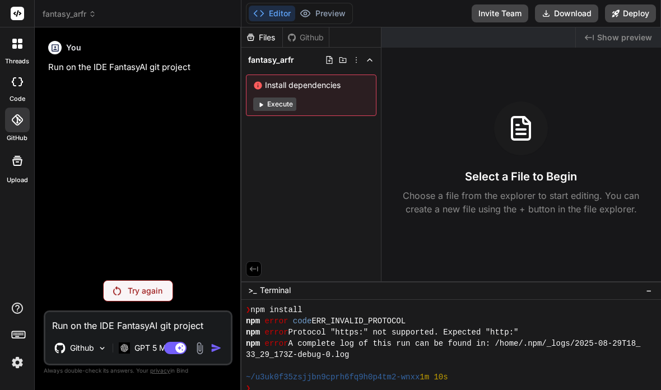
click at [22, 123] on icon at bounding box center [17, 119] width 11 height 11
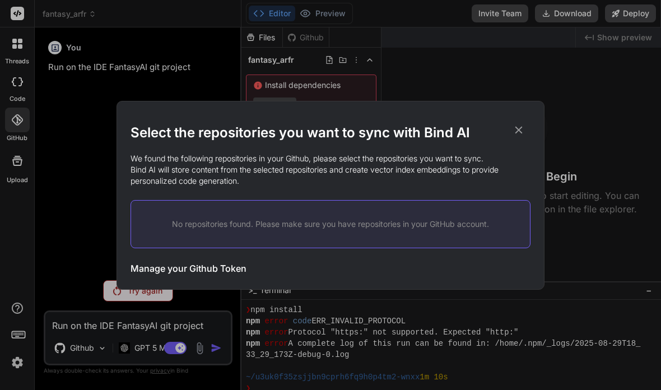
click at [227, 277] on div "Manage your Github Token Initiate Sync" at bounding box center [330, 268] width 400 height 27
drag, startPoint x: 227, startPoint y: 274, endPoint x: 235, endPoint y: 272, distance: 8.3
click at [242, 270] on h3 "Manage your Github Token" at bounding box center [188, 268] width 116 height 13
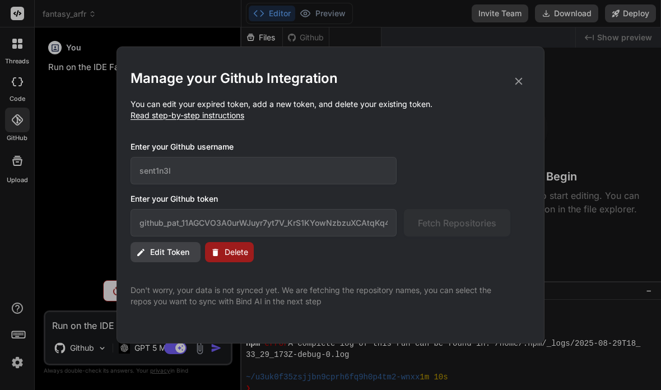
click at [187, 254] on span "Edit Token" at bounding box center [169, 251] width 39 height 11
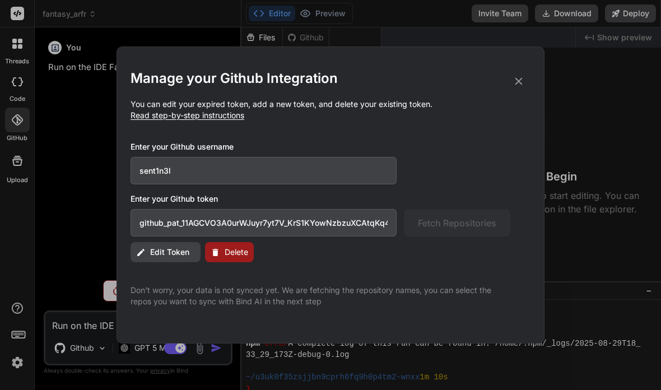
click at [292, 227] on input "github_pat_11AGCVO3A0urWJuyr7yt7V_KrS1KYowNzbzuXCAtqKq483gjWGRGbrqqAHgOAJnU65RW…" at bounding box center [263, 222] width 266 height 27
click at [293, 227] on input "github_pat_11AGCVO3A0urWJuyr7yt7V_KrS1KYowNzbzuXCAtqKq483gjWGRGbrqqAHgOAJnU65RW…" at bounding box center [263, 222] width 266 height 27
click at [293, 222] on input "github_pat_11AGCVO3A0urWJuyr7yt7V_KrS1KYowNzbzuXCAtqKq483gjWGRGbrqqAHgOAJnU65RW…" at bounding box center [263, 222] width 266 height 27
click at [294, 222] on input "github_pat_11AGCVO3A0urWJuyr7yt7V_KrS1KYowNzbzuXCAtqKq483gjWGRGbrqqAHgOAJnU65RW…" at bounding box center [263, 222] width 266 height 27
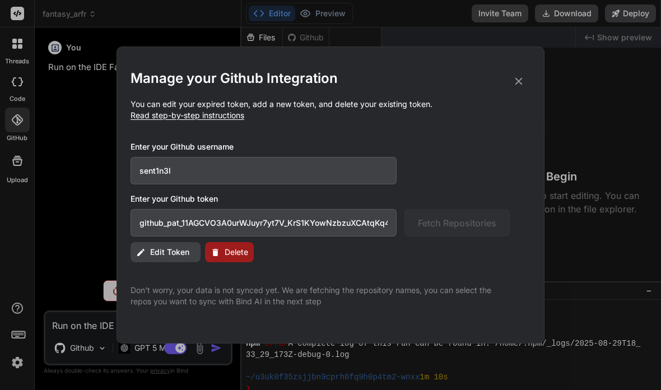
paste input "nPaM0N1z2Mni_rjHTZU73stVSLxp1ID7mg1GFnnC8HZjC4J7WXUjIKNQH2KHZ3BGSyxl9fts"
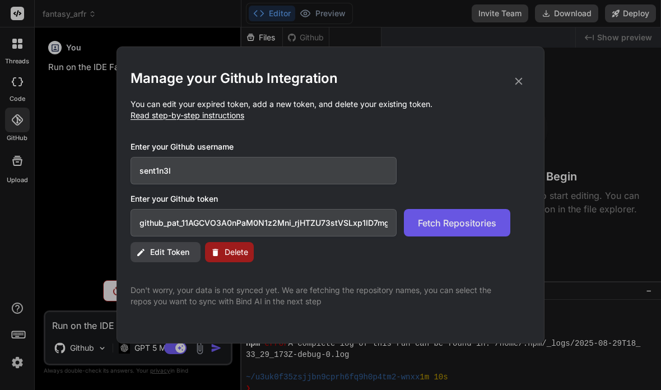
type input "github_pat_11AGCVO3A0nPaM0N1z2Mni_rjHTZU73stVSLxp1ID7mg1GFnnC8HZjC4J7WXUjIKNQH2…"
click at [487, 220] on span "Fetch Repositories" at bounding box center [457, 222] width 78 height 13
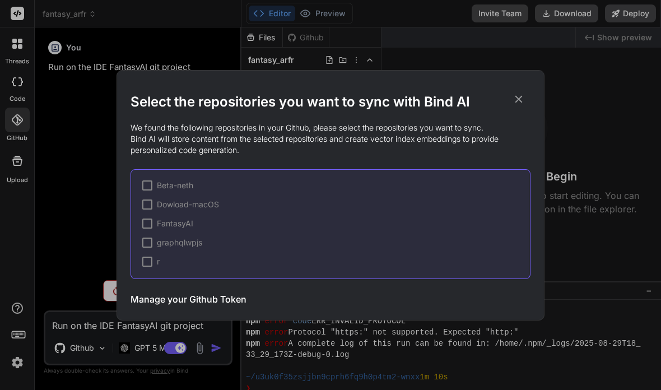
click at [150, 225] on div at bounding box center [147, 223] width 10 height 10
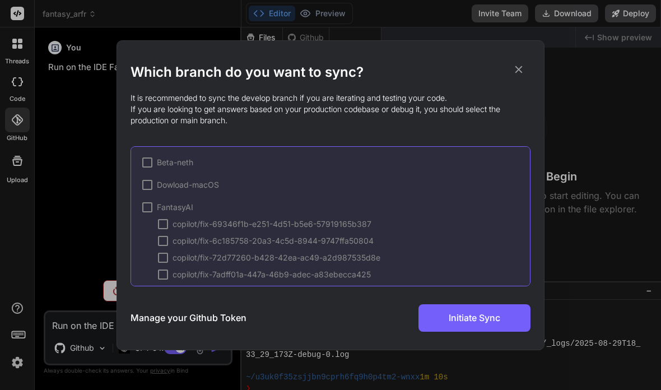
click at [141, 210] on div "Beta-neth Dowload-macOS FantasyAI copilot/fix-69346f1b-e251-4d51-b5e6-57919165b…" at bounding box center [330, 216] width 400 height 140
click at [146, 207] on div at bounding box center [147, 207] width 10 height 10
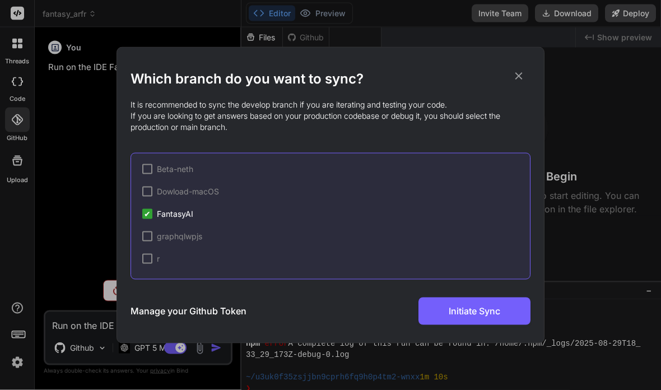
scroll to position [45, 0]
click at [360, 310] on div "Manage your Github Token Initiate Sync" at bounding box center [330, 310] width 400 height 27
click at [213, 312] on h3 "Manage your Github Token" at bounding box center [188, 310] width 116 height 13
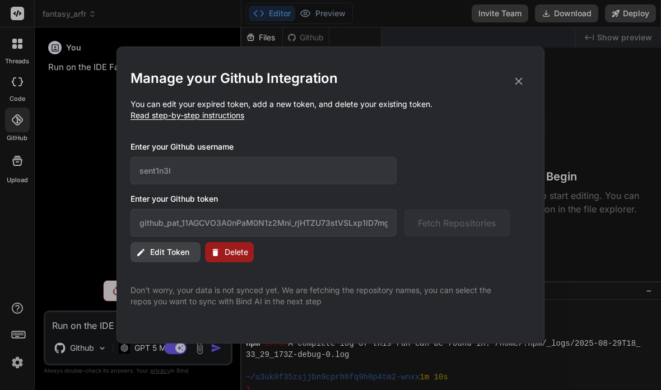
click at [202, 240] on div "Manage your Github Integration You can edit your expired token, add a new token…" at bounding box center [330, 187] width 400 height 237
drag, startPoint x: 161, startPoint y: 250, endPoint x: 165, endPoint y: 256, distance: 7.3
click at [166, 256] on span "Edit Token" at bounding box center [169, 251] width 39 height 11
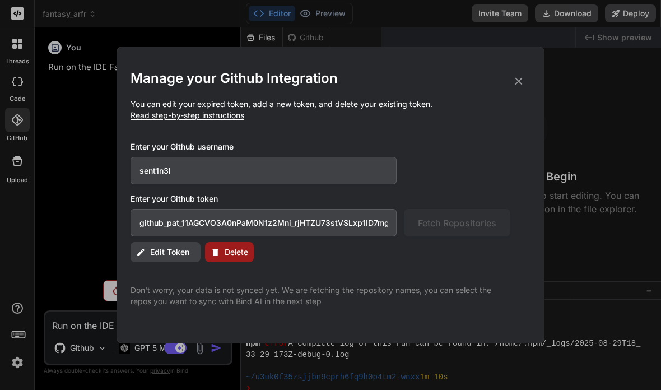
click at [151, 256] on span "Edit Token" at bounding box center [169, 251] width 39 height 11
click at [274, 215] on input "github_pat_11AGCVO3A0nPaM0N1z2Mni_rjHTZU73stVSLxp1ID7mg1GFnnC8HZjC4J7WXUjIKNQH2…" at bounding box center [263, 222] width 266 height 27
click at [306, 223] on input "github_pat_11AGCVO3A0nPaM0N1z2Mni_rjHTZU73stVSLxp1ID7mg1GFnnC8HZjC4J7WXUjIKNQH2…" at bounding box center [263, 222] width 266 height 27
drag, startPoint x: 523, startPoint y: 83, endPoint x: 516, endPoint y: 83, distance: 6.7
click at [523, 83] on icon at bounding box center [518, 81] width 12 height 12
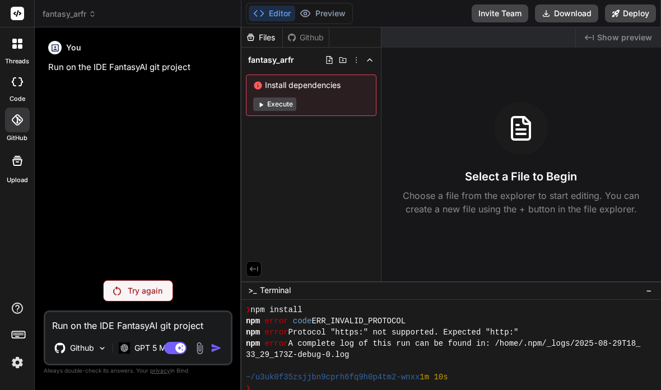
click at [26, 108] on div at bounding box center [17, 120] width 25 height 25
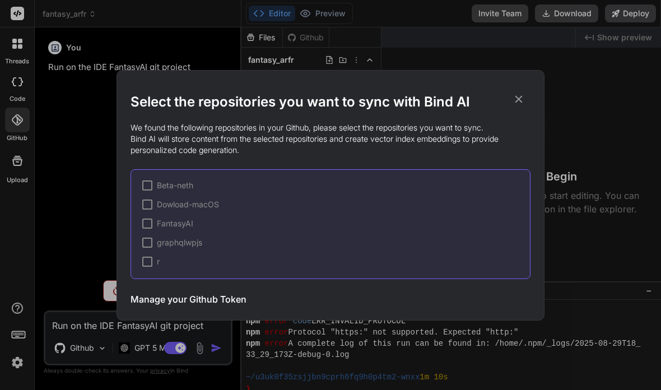
click at [150, 221] on div at bounding box center [147, 223] width 10 height 10
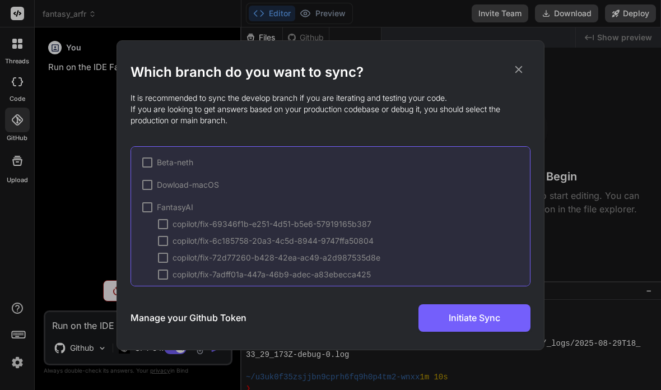
click at [152, 212] on div "FantasyAI" at bounding box center [167, 207] width 51 height 11
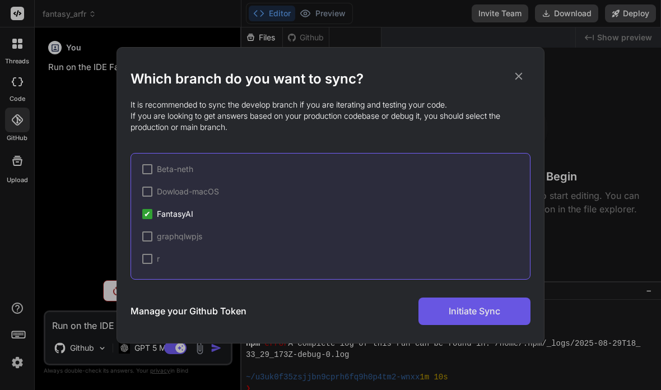
scroll to position [0, 0]
click at [241, 213] on div "✔ FantasyAI" at bounding box center [336, 213] width 388 height 11
click at [183, 218] on span "FantasyAI" at bounding box center [175, 213] width 36 height 11
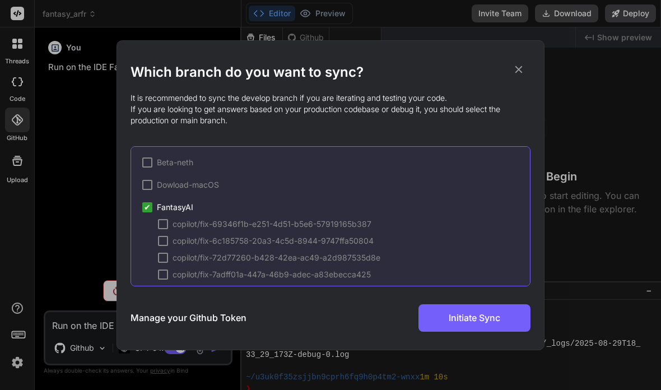
click at [165, 225] on div at bounding box center [163, 224] width 10 height 10
click at [167, 244] on div at bounding box center [163, 241] width 10 height 10
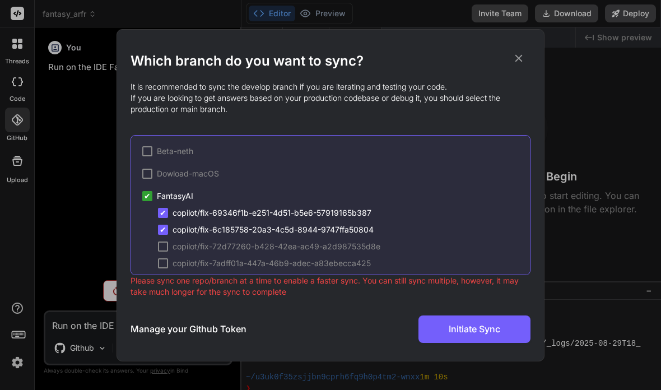
click at [174, 227] on span "copilot/fix-6c185758-20a3-4c5d-8944-9747ffa50804" at bounding box center [272, 229] width 201 height 11
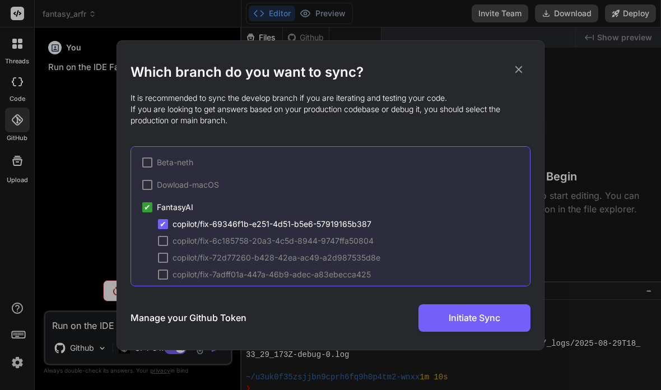
click at [166, 225] on span "✔" at bounding box center [163, 223] width 7 height 11
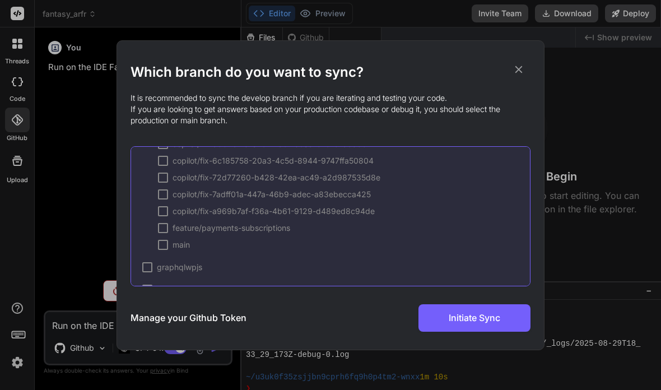
scroll to position [92, 0]
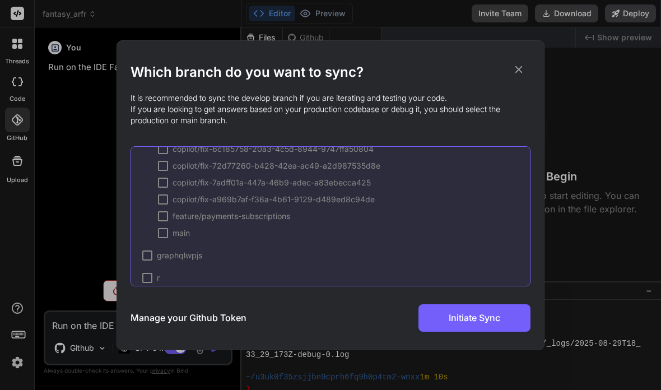
click at [172, 219] on span "feature/payments-subscriptions" at bounding box center [231, 216] width 118 height 11
click at [175, 232] on span "main" at bounding box center [180, 232] width 17 height 11
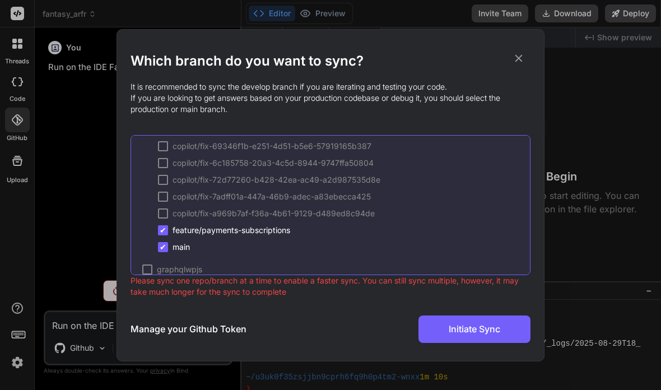
scroll to position [73, 0]
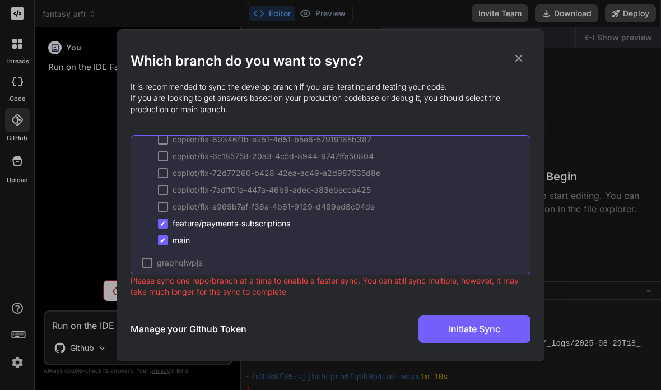
click at [180, 207] on span "copilot/fix-a969b7af-f36a-4b61-9129-d489ed8c94de" at bounding box center [273, 206] width 202 height 11
click at [172, 192] on div "copilot/fix-7adff01a-447a-46b9-adec-a83ebecca425" at bounding box center [264, 189] width 213 height 11
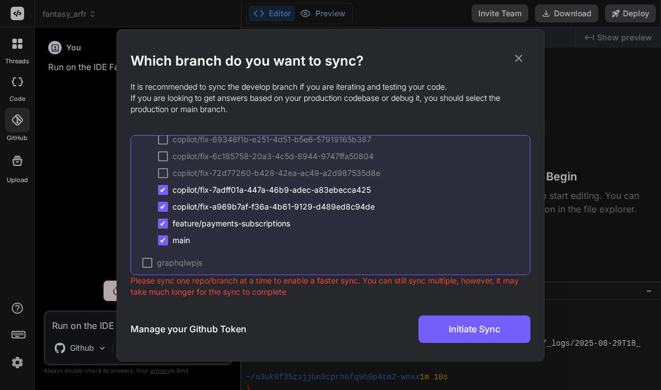
click at [171, 161] on div "copilot/fix-6c185758-20a3-4c5d-8944-9747ffa50804" at bounding box center [266, 156] width 216 height 11
click at [171, 144] on div "copilot/fix-69346f1b-e251-4d51-b5e6-57919165b387" at bounding box center [264, 139] width 213 height 11
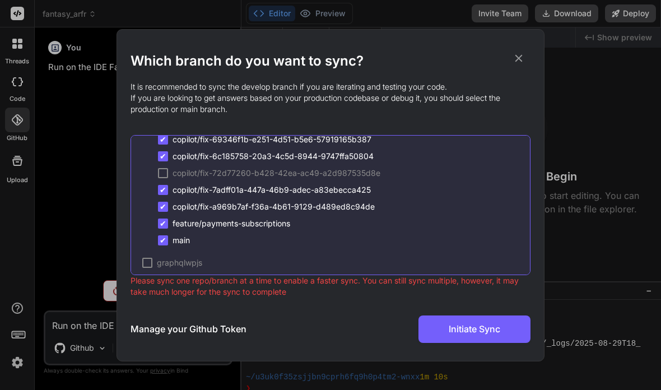
click at [170, 171] on div "copilot/fix-72d77260-b428-42ea-ac49-a2d987535d8e" at bounding box center [269, 172] width 222 height 11
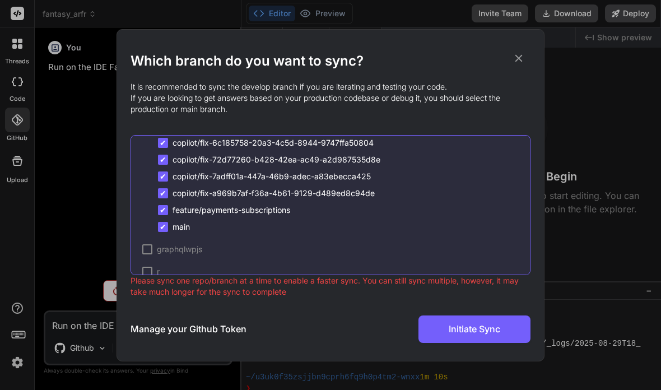
scroll to position [88, 0]
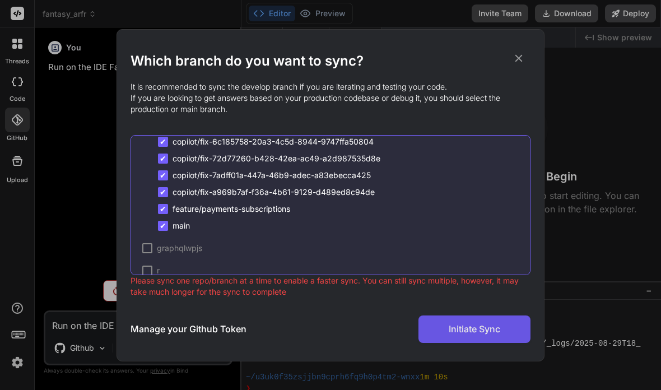
click at [489, 328] on span "Initiate Sync" at bounding box center [475, 328] width 52 height 13
